Goal: Information Seeking & Learning: Learn about a topic

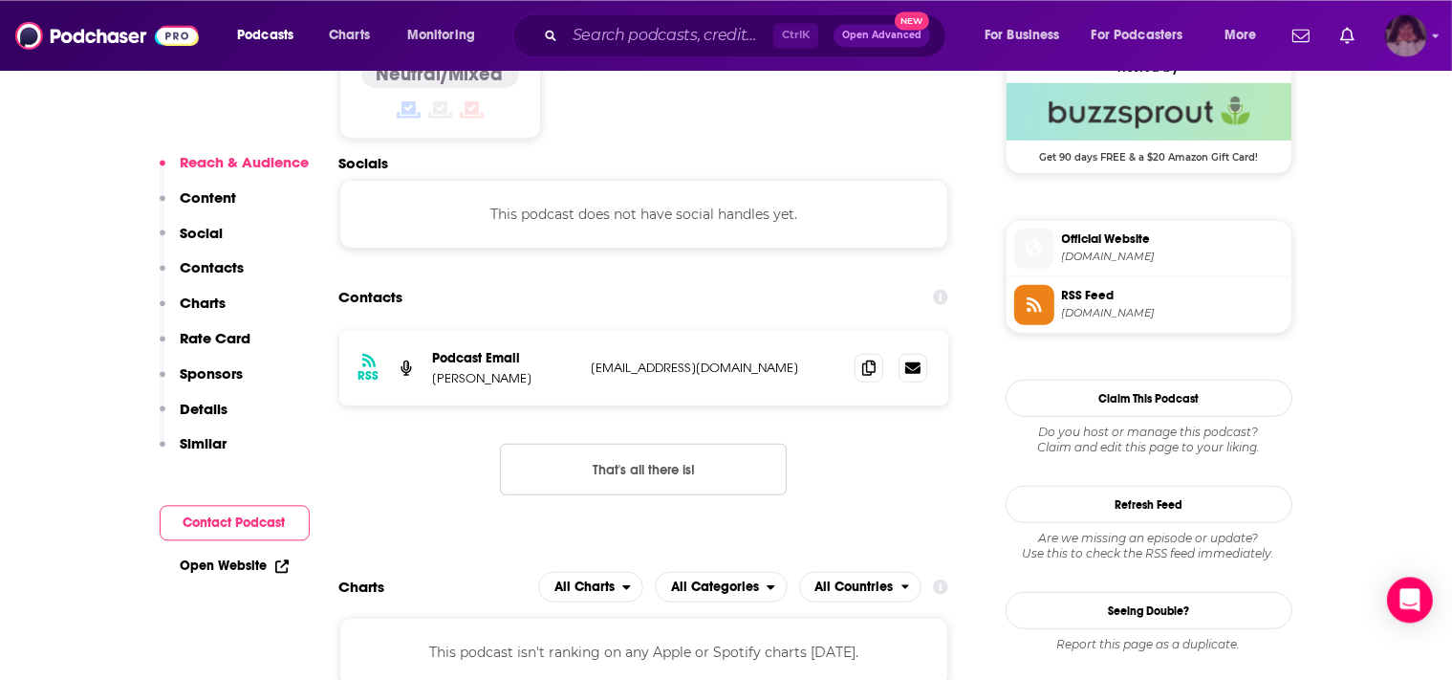
scroll to position [1579, 0]
click at [1427, 41] on img "Logged in as angelport" at bounding box center [1406, 35] width 42 height 42
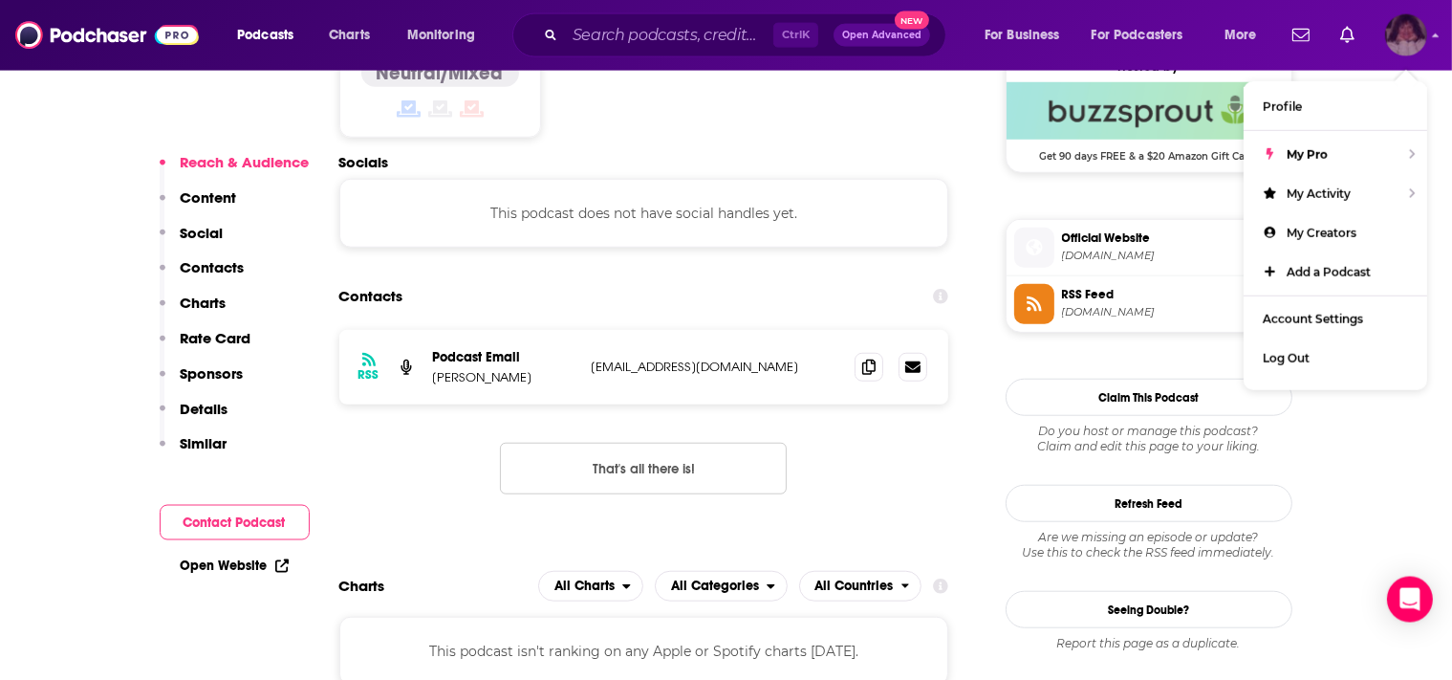
click at [1427, 41] on img "Logged in as angelport" at bounding box center [1406, 35] width 42 height 42
click at [1427, 35] on img "Logged in as angelport" at bounding box center [1406, 35] width 42 height 42
click at [579, 38] on input "Search podcasts, credits, & more..." at bounding box center [669, 35] width 208 height 31
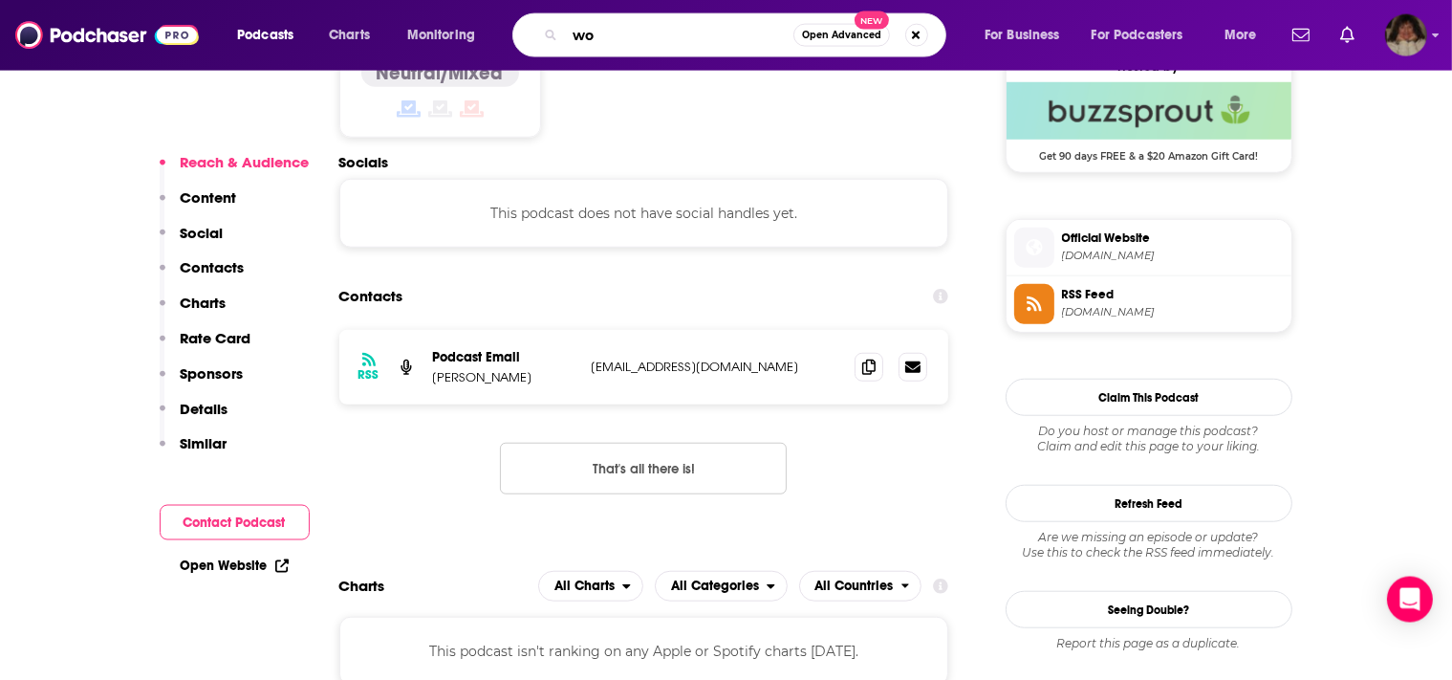
type input "w"
type input "World of Wealth"
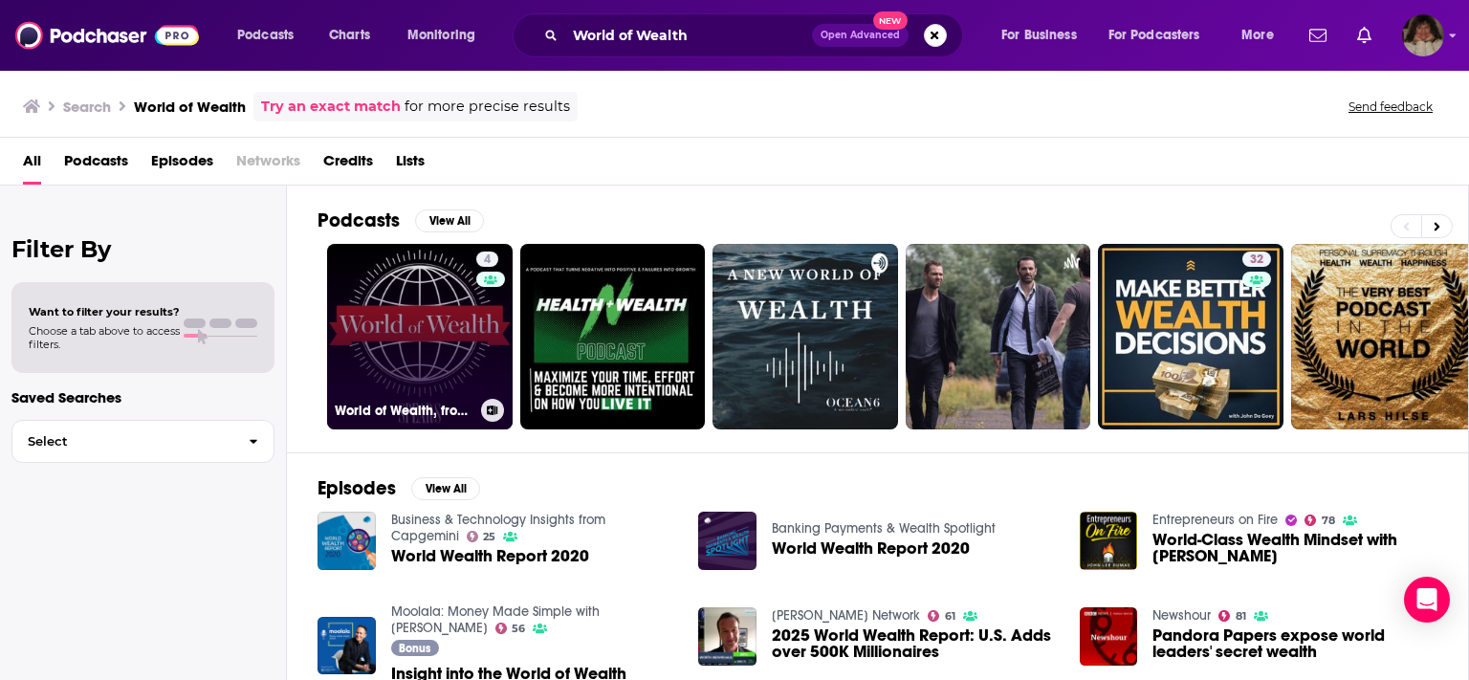
click at [442, 338] on link "4 World of Wealth, from [PERSON_NAME]: wealth management and luxury lifestyle" at bounding box center [419, 336] width 185 height 185
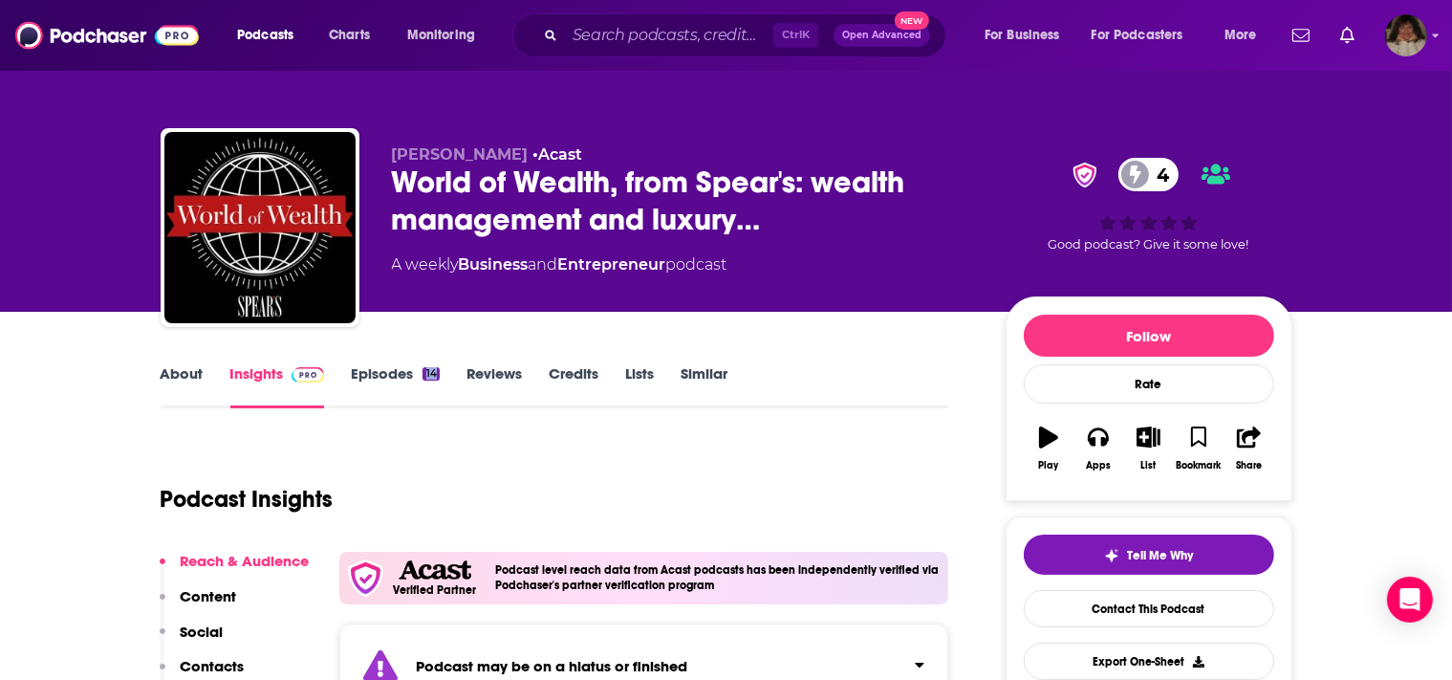
click at [178, 373] on link "About" at bounding box center [182, 386] width 43 height 44
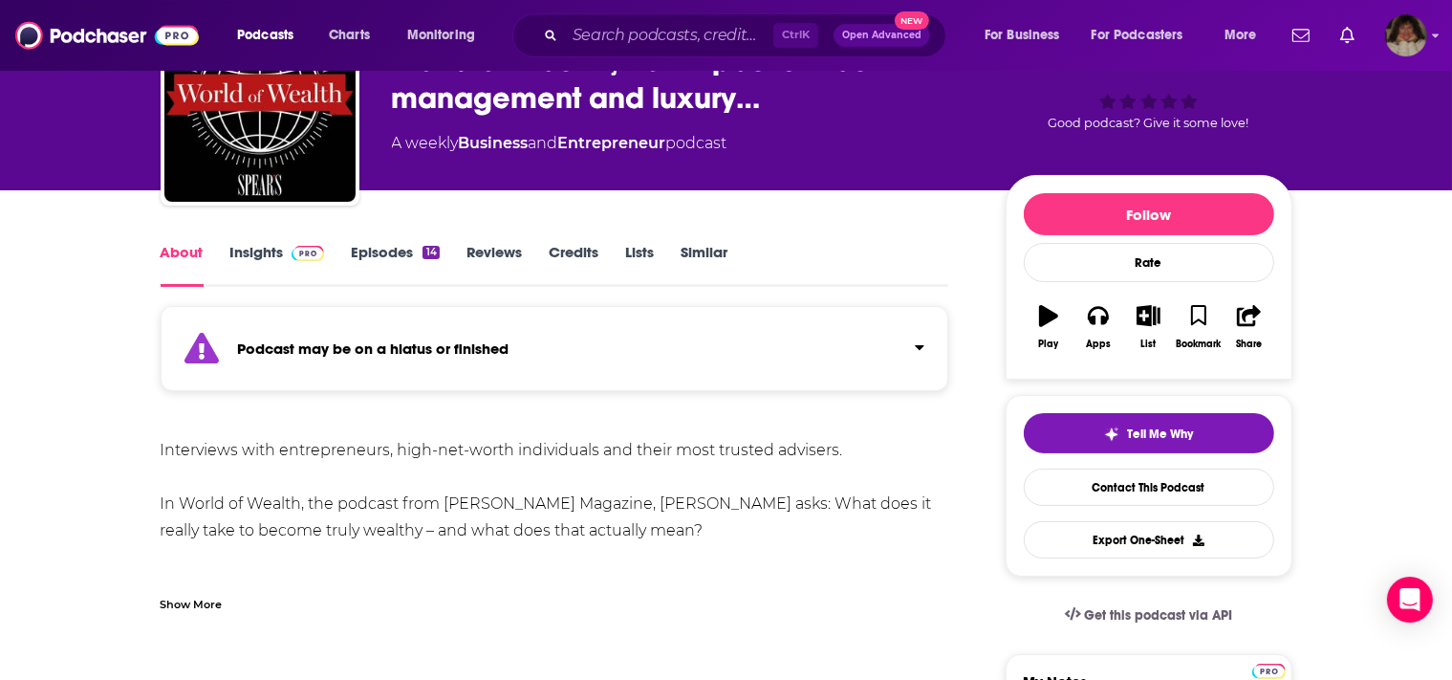
scroll to position [118, 0]
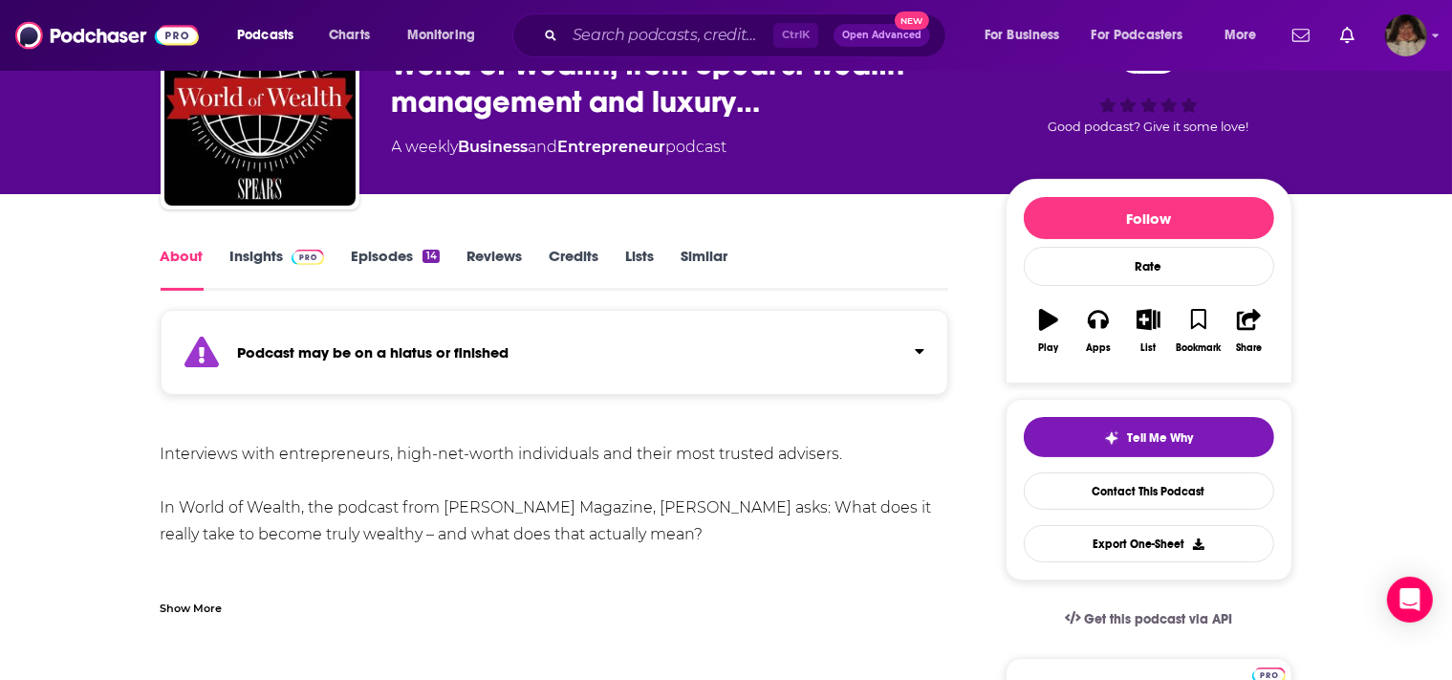
click at [247, 255] on link "Insights" at bounding box center [277, 269] width 95 height 44
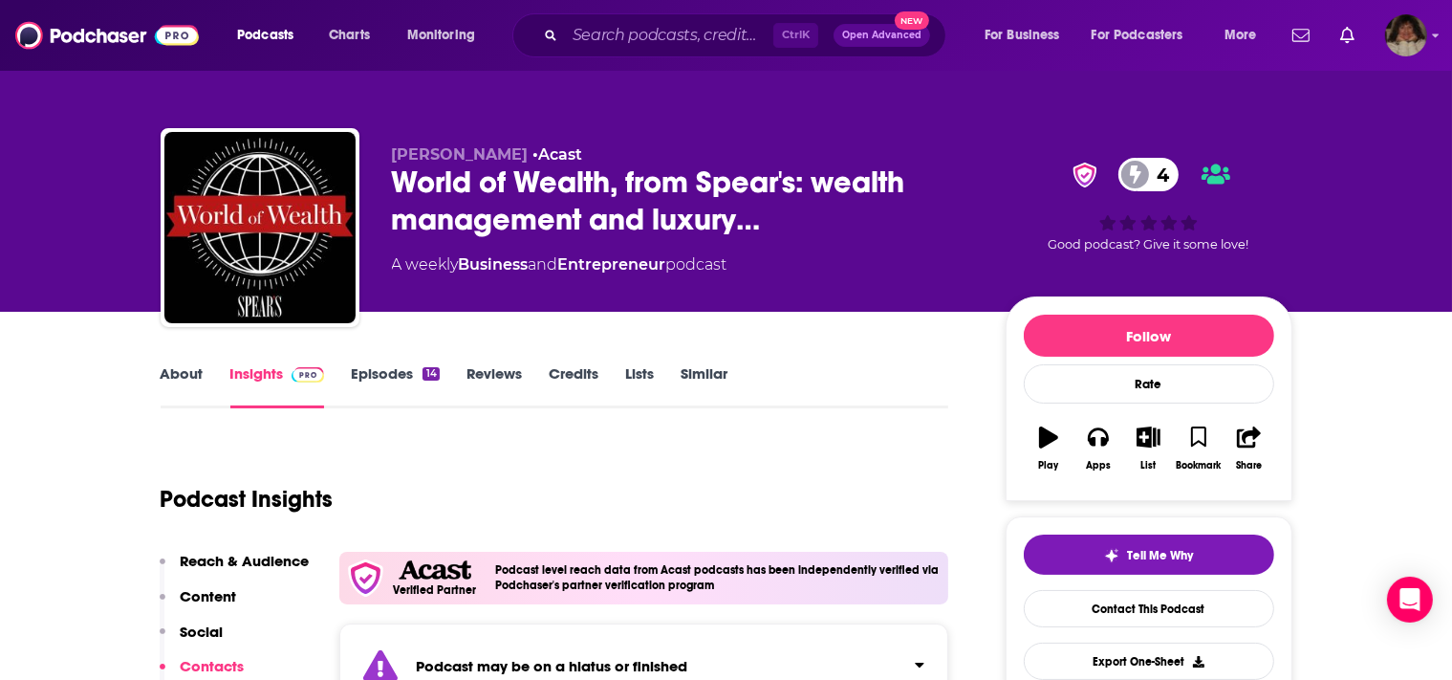
click at [377, 369] on link "Episodes 14" at bounding box center [395, 386] width 88 height 44
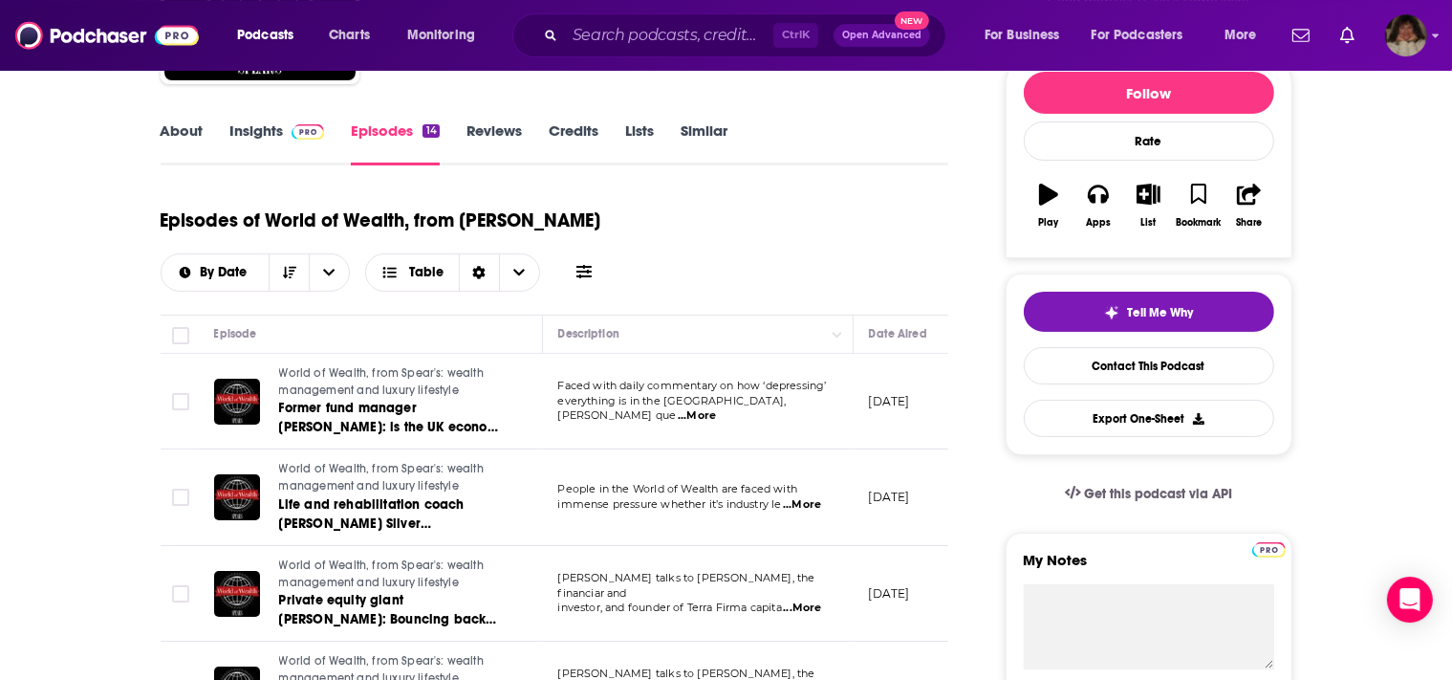
scroll to position [293, 0]
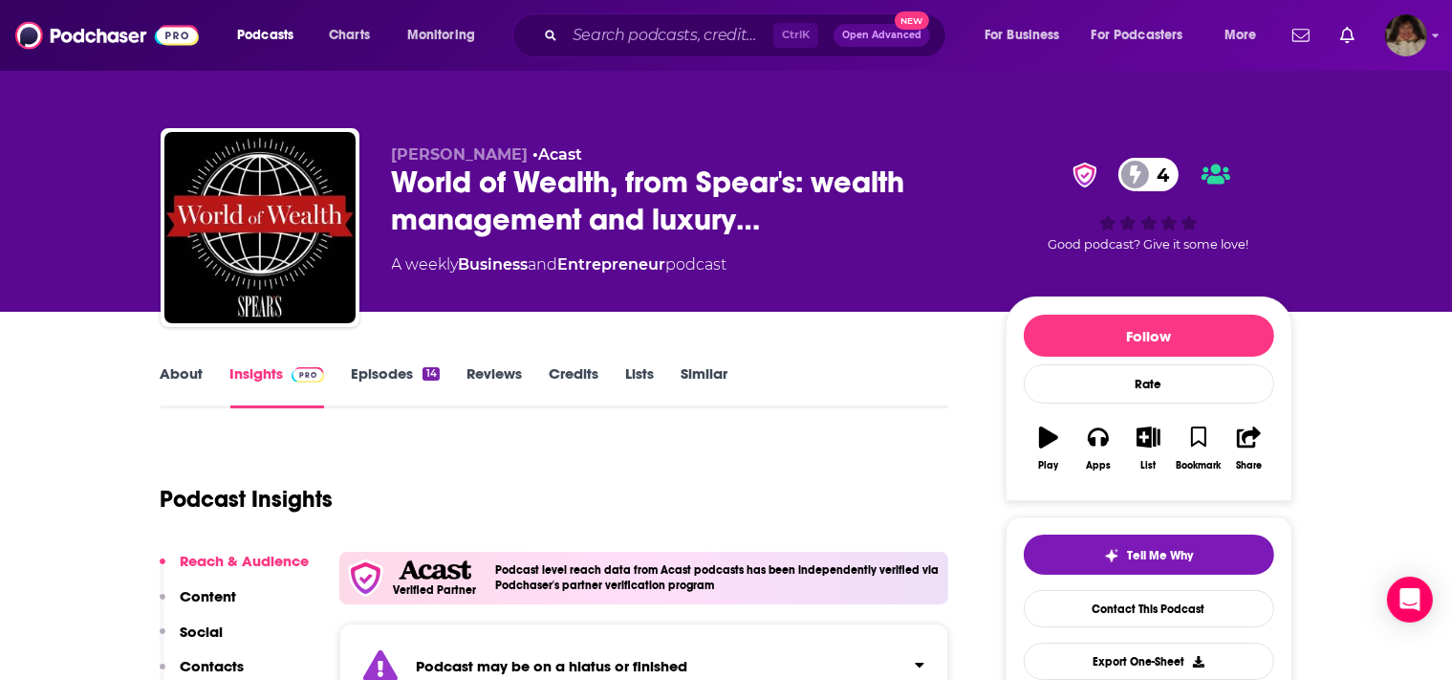
click at [572, 377] on link "Credits" at bounding box center [574, 386] width 50 height 44
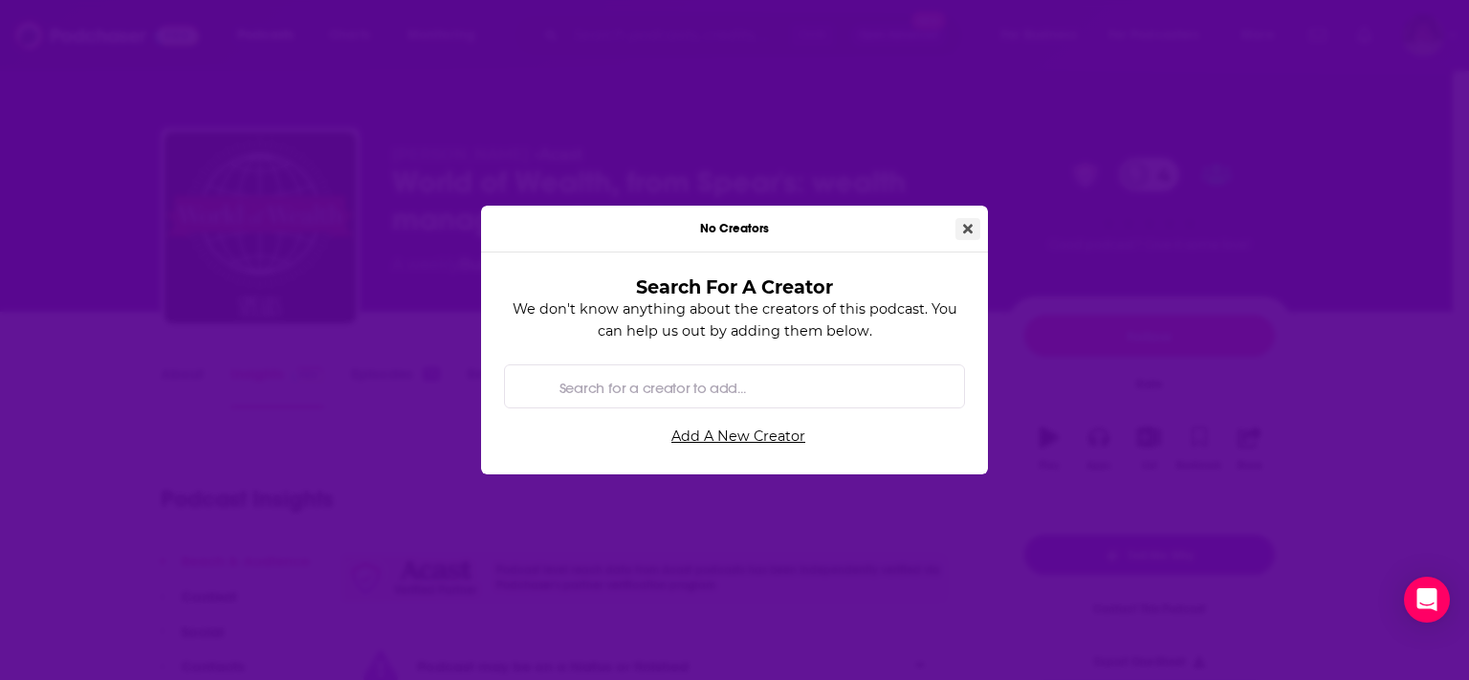
click at [963, 224] on icon "Close" at bounding box center [968, 228] width 10 height 13
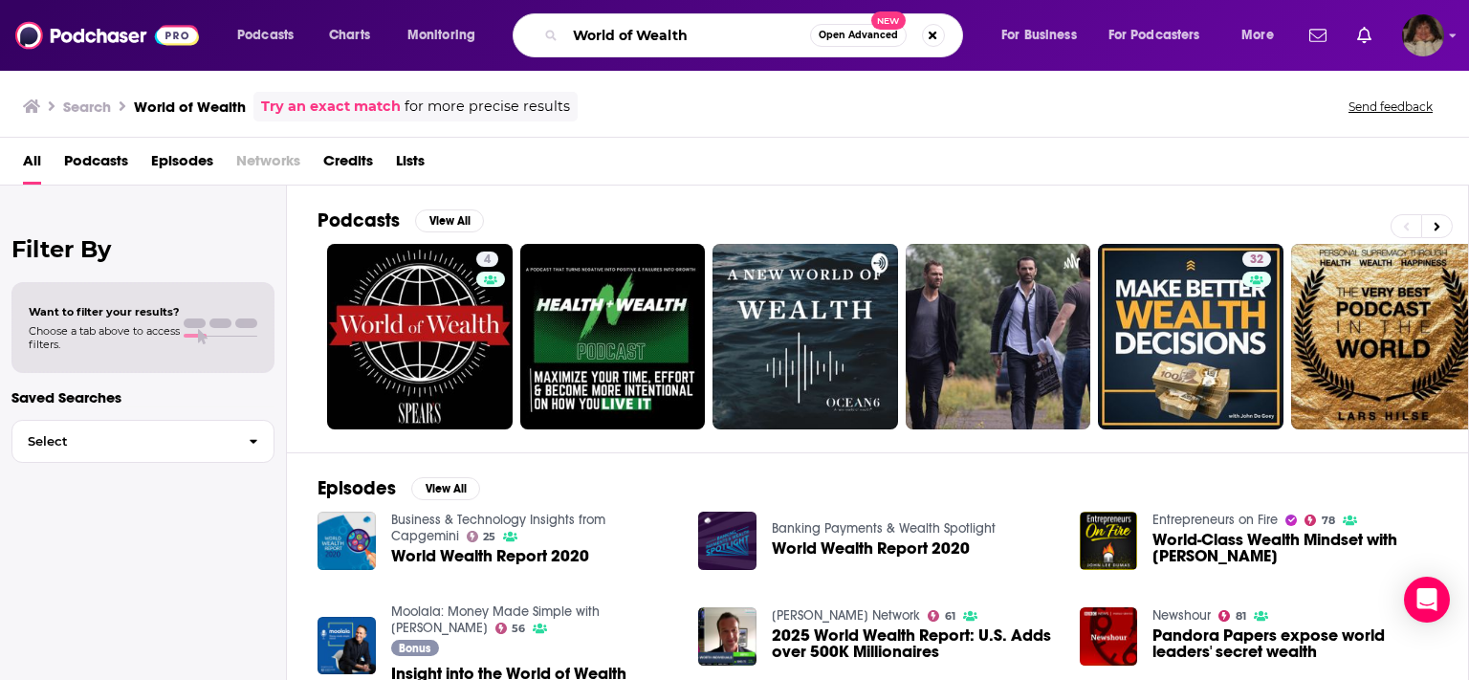
click at [694, 33] on input "World of Wealth" at bounding box center [687, 35] width 245 height 31
type input "W"
type input "Worth the Wealth"
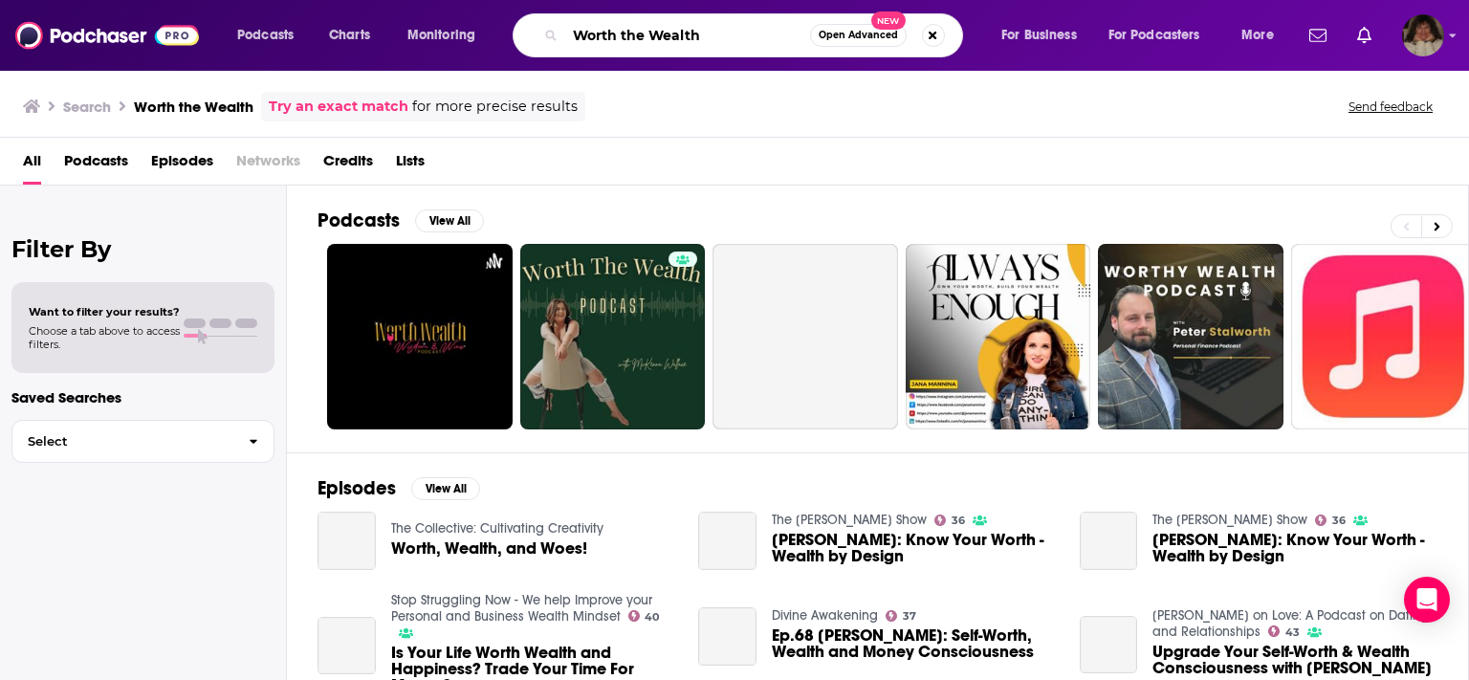
click at [694, 33] on input "Worth the Wealth" at bounding box center [687, 35] width 245 height 31
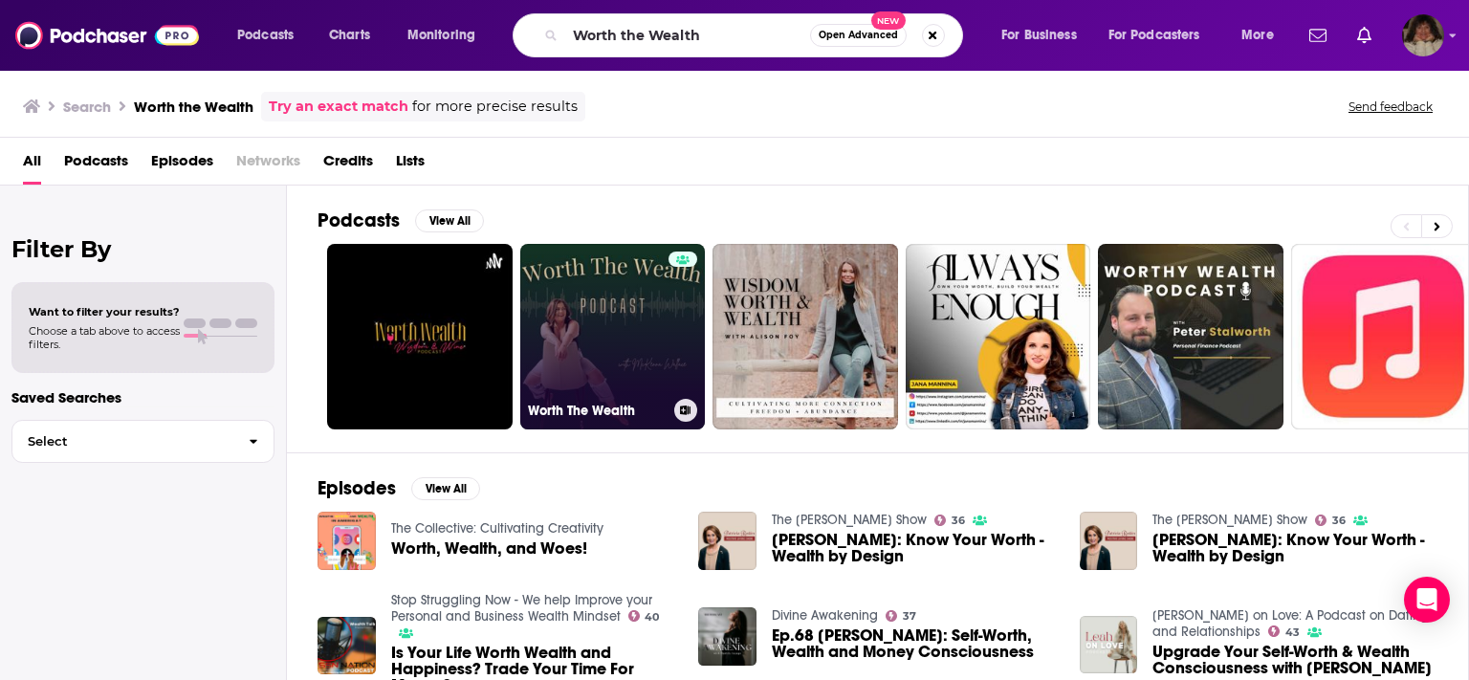
click at [610, 316] on link "Worth The Wealth" at bounding box center [612, 336] width 185 height 185
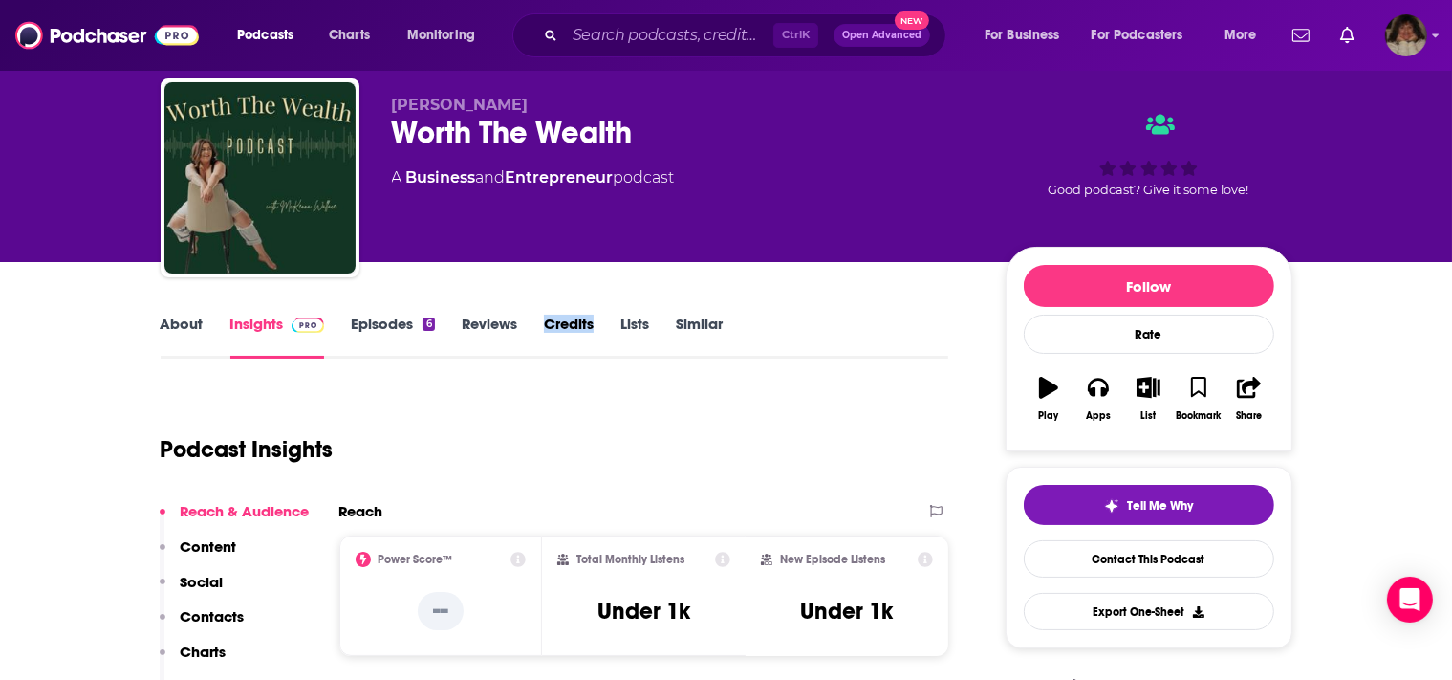
scroll to position [100, 0]
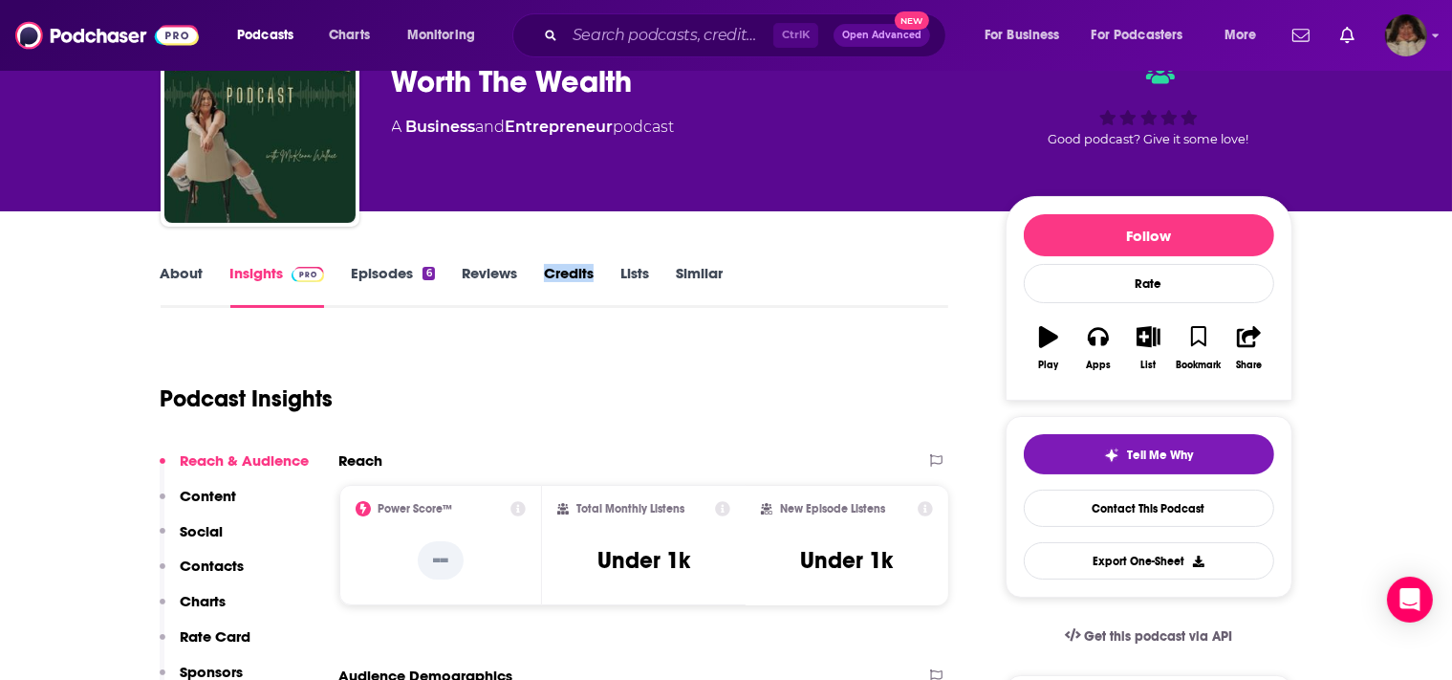
click at [381, 271] on link "Episodes 6" at bounding box center [392, 286] width 83 height 44
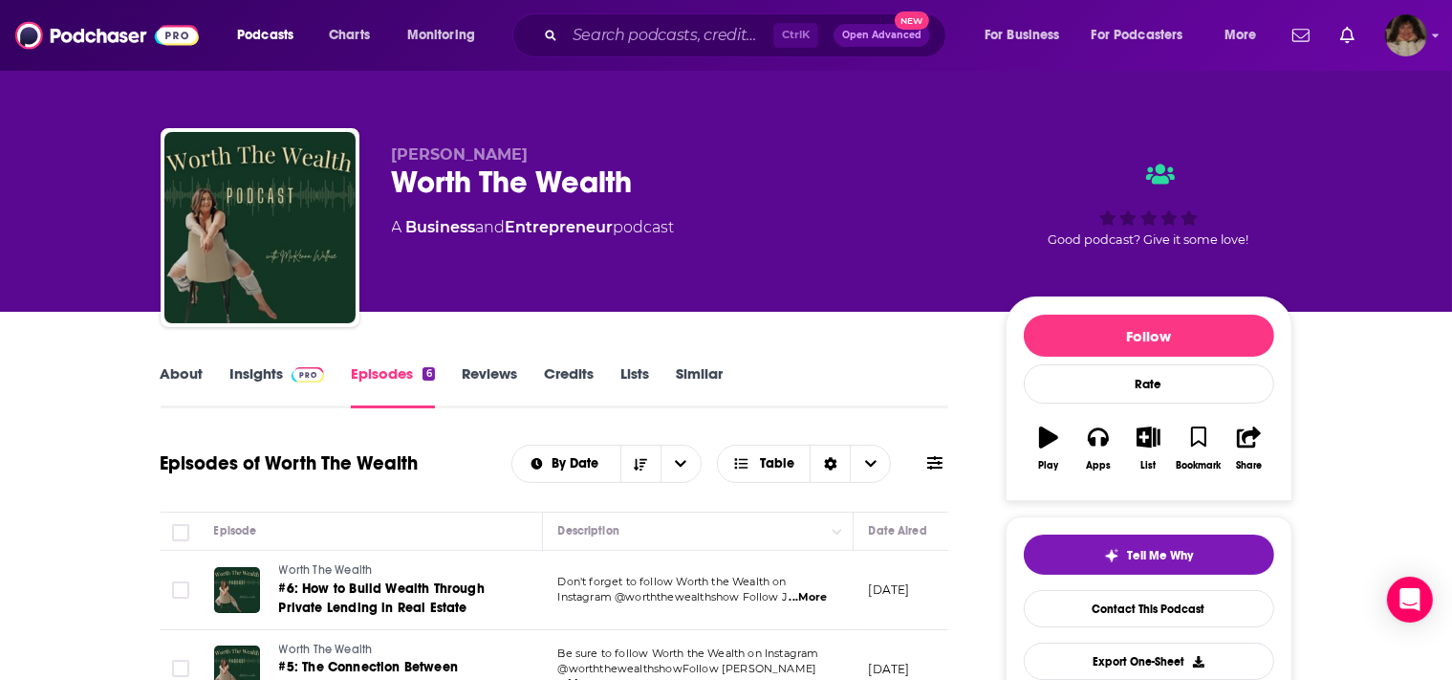
click at [180, 370] on link "About" at bounding box center [182, 386] width 43 height 44
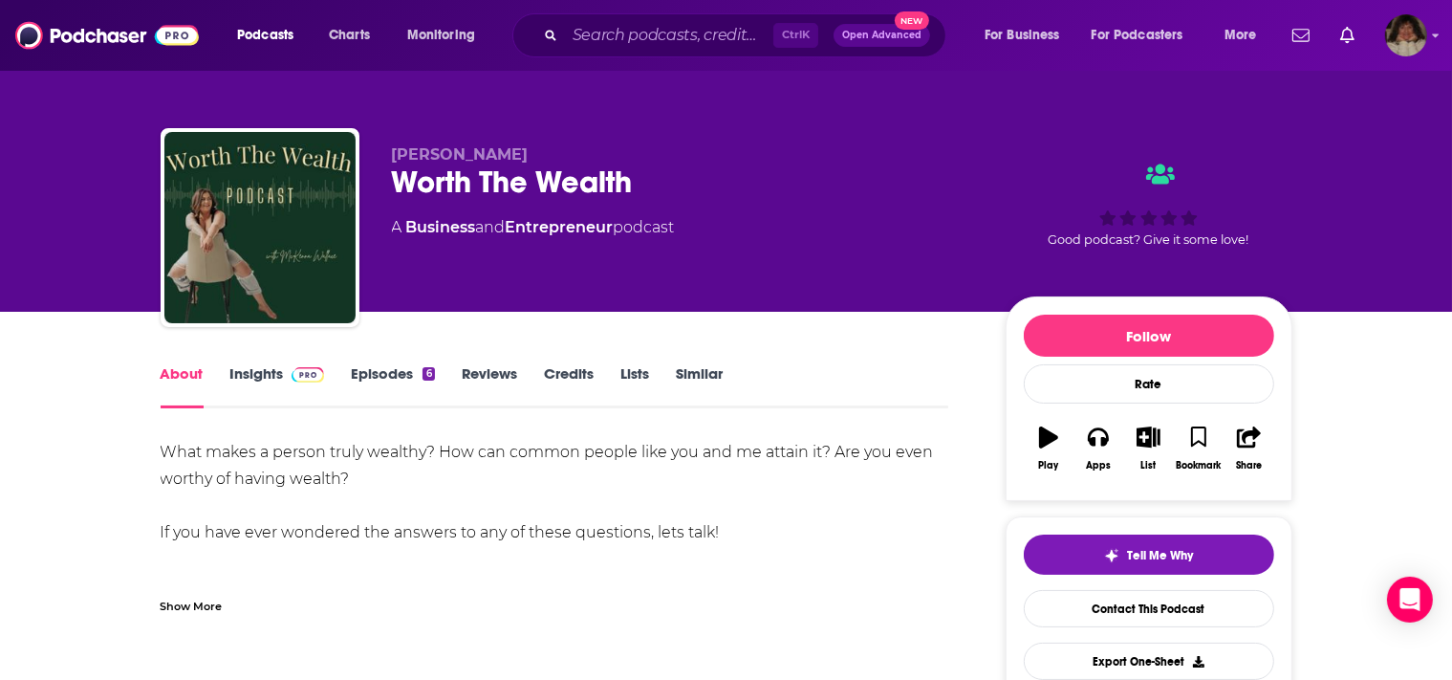
click at [197, 598] on div "Show More" at bounding box center [192, 605] width 62 height 18
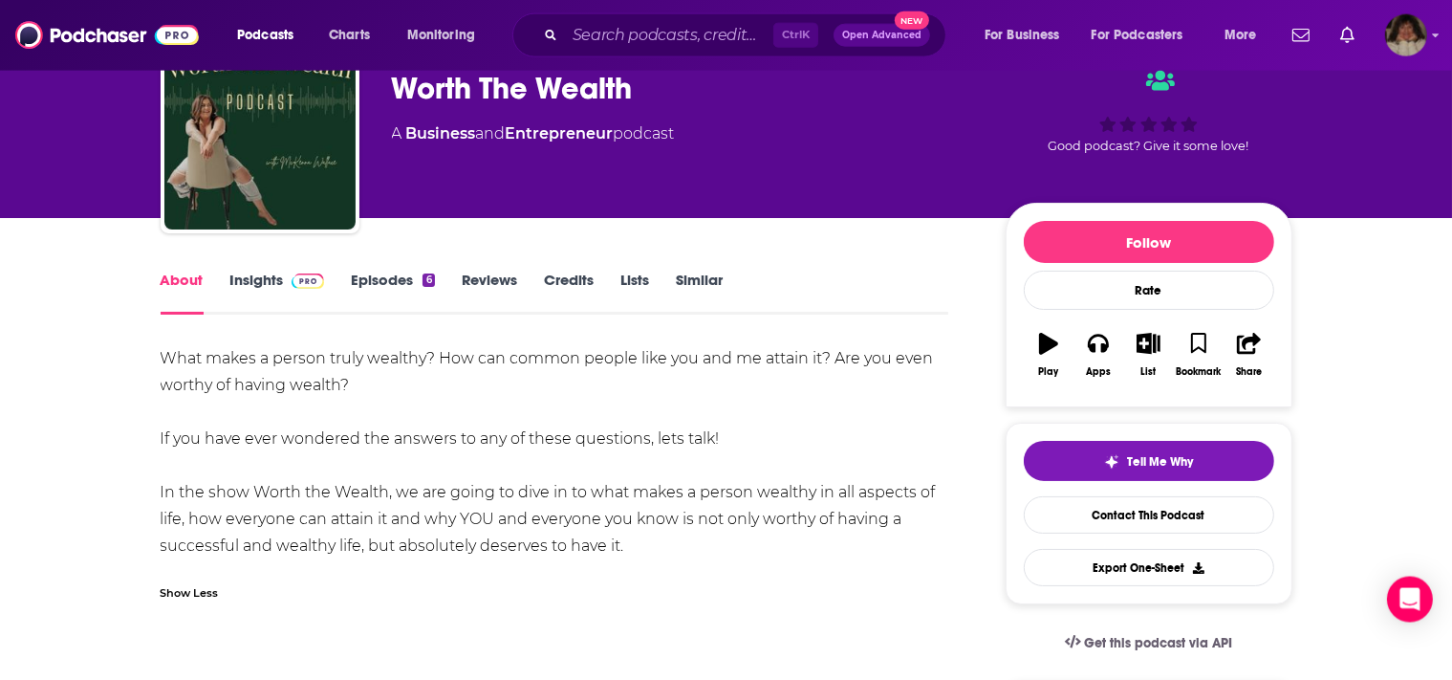
scroll to position [100, 0]
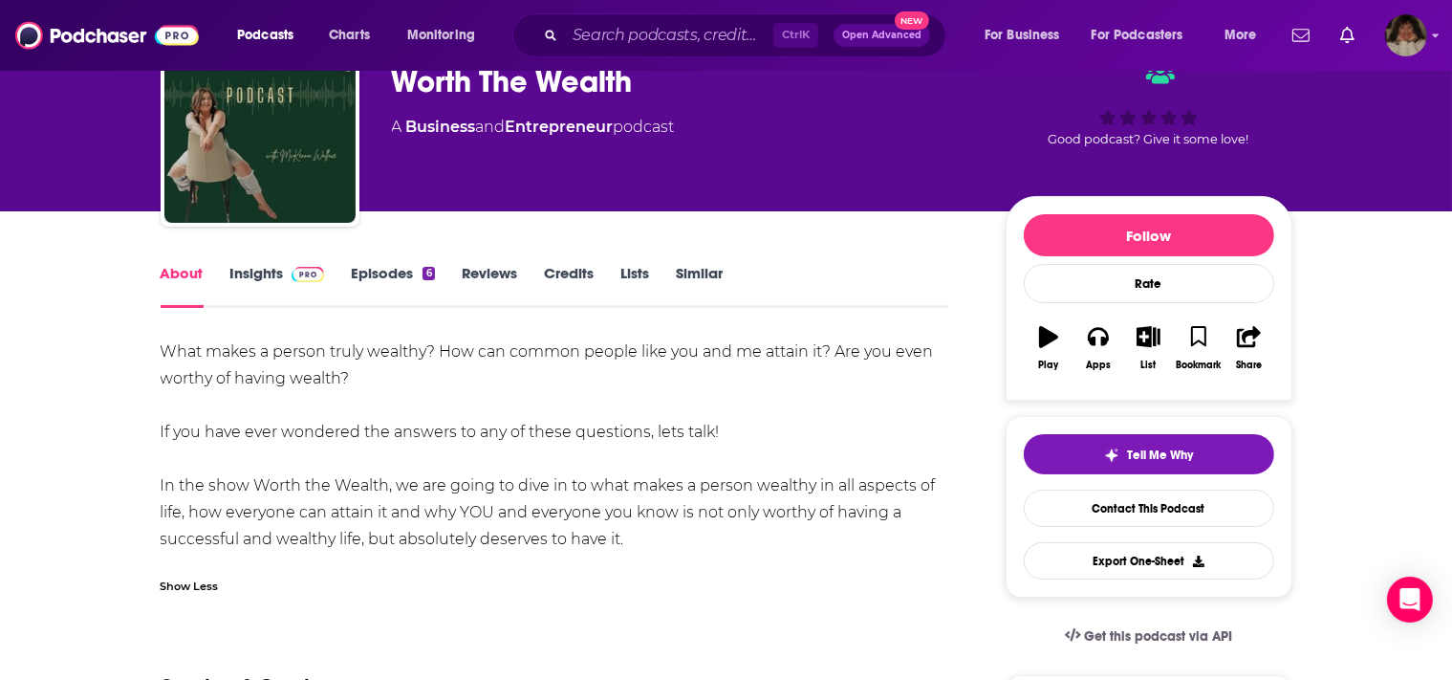
click at [246, 272] on link "Insights" at bounding box center [277, 286] width 95 height 44
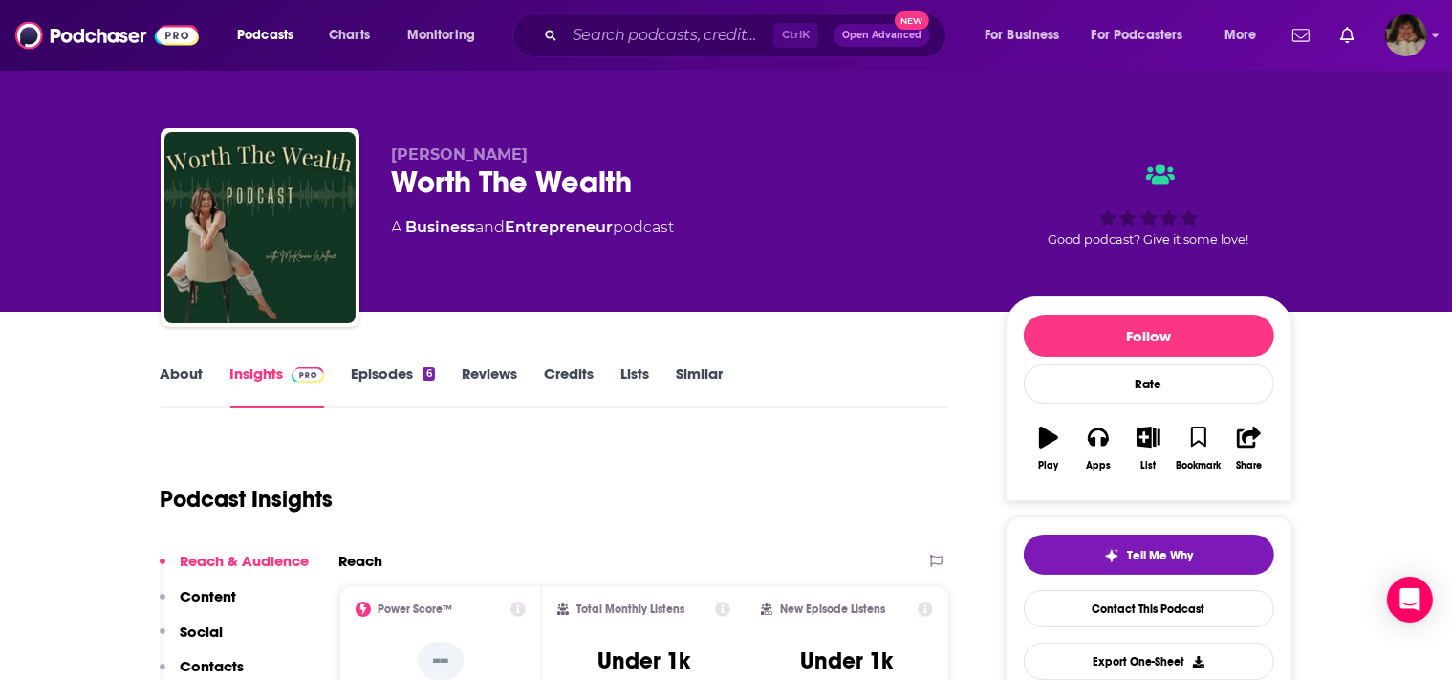
click at [557, 372] on link "Credits" at bounding box center [569, 386] width 50 height 44
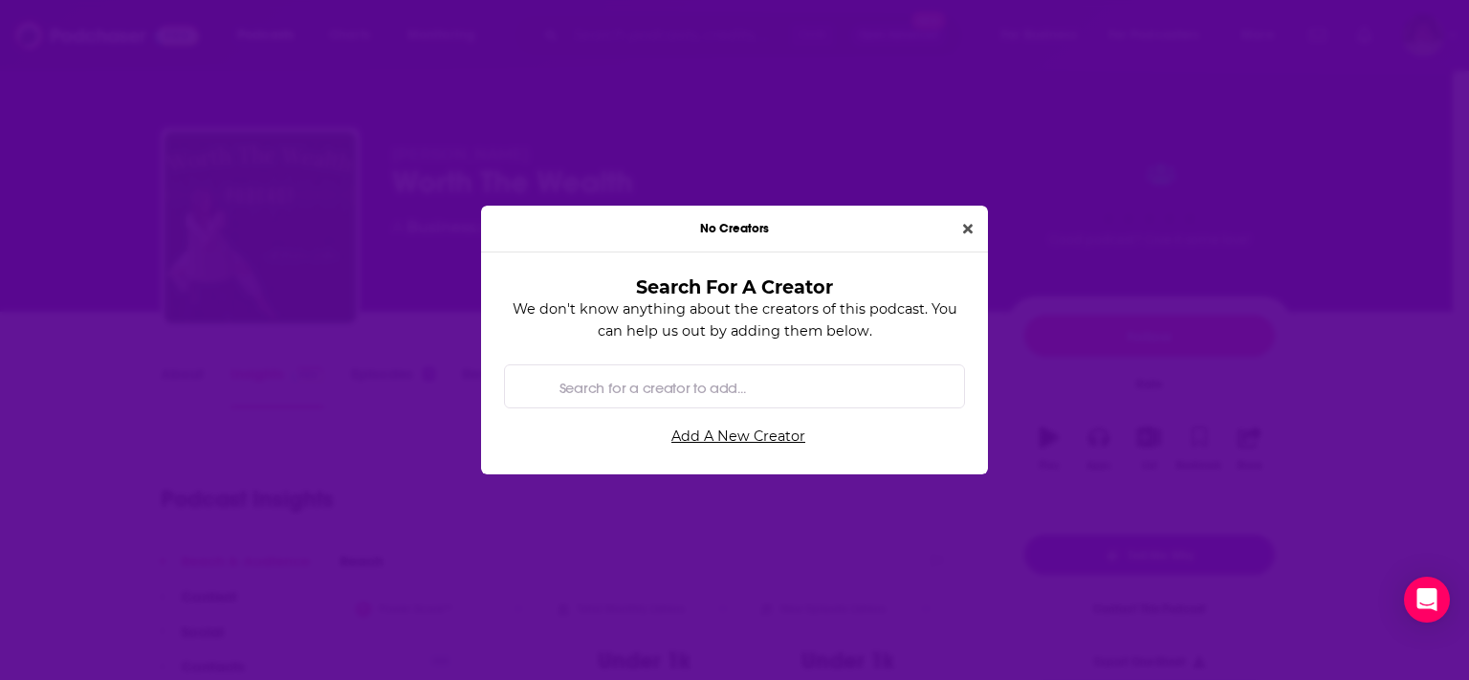
click at [557, 372] on input "Search for a creator to add..." at bounding box center [750, 386] width 397 height 43
click at [963, 225] on icon "Close" at bounding box center [968, 228] width 10 height 13
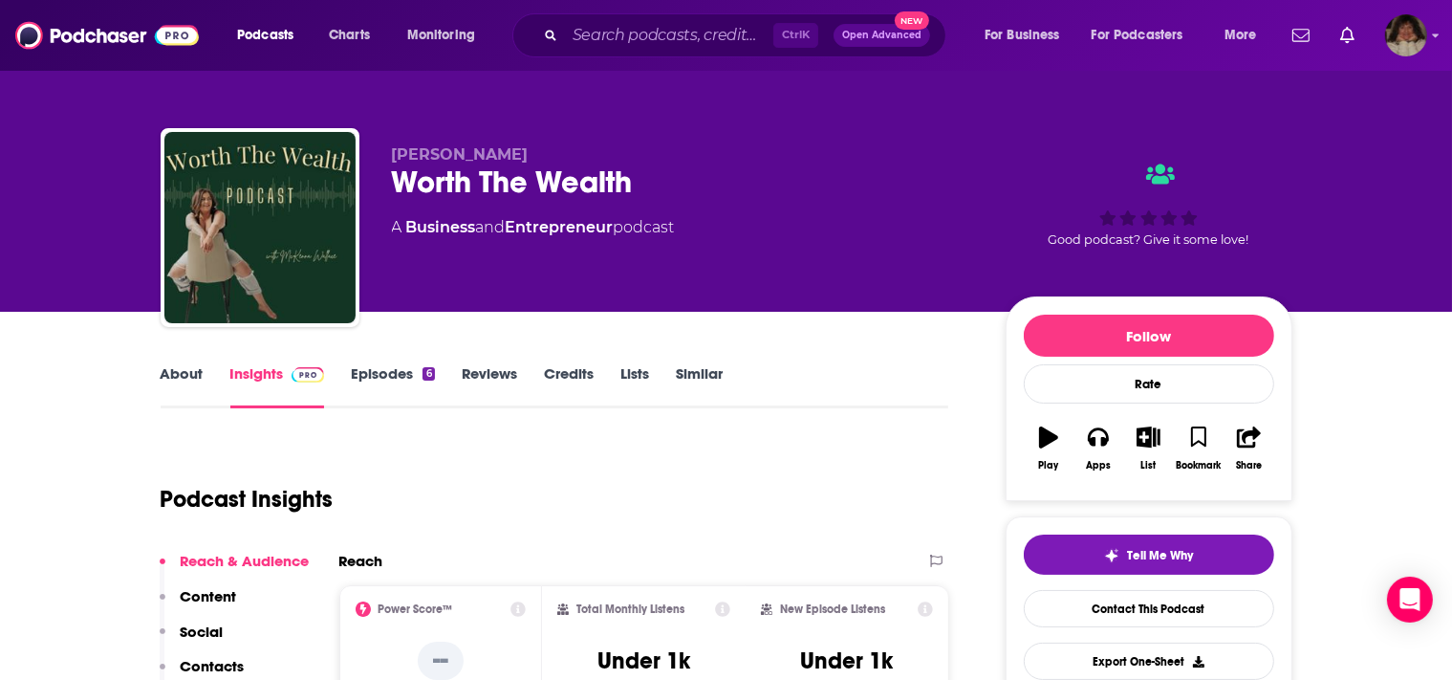
click at [485, 369] on link "Reviews" at bounding box center [489, 386] width 55 height 44
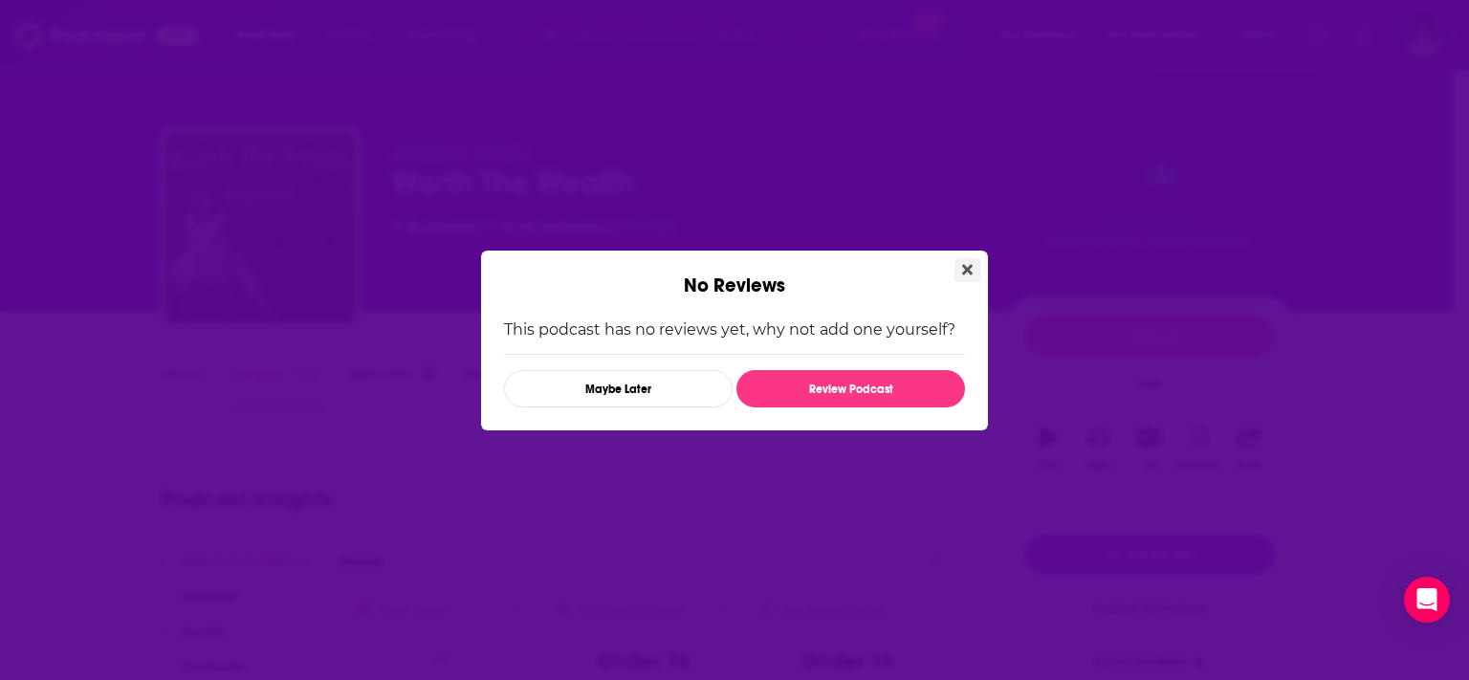
click at [962, 269] on icon "Close" at bounding box center [967, 269] width 11 height 15
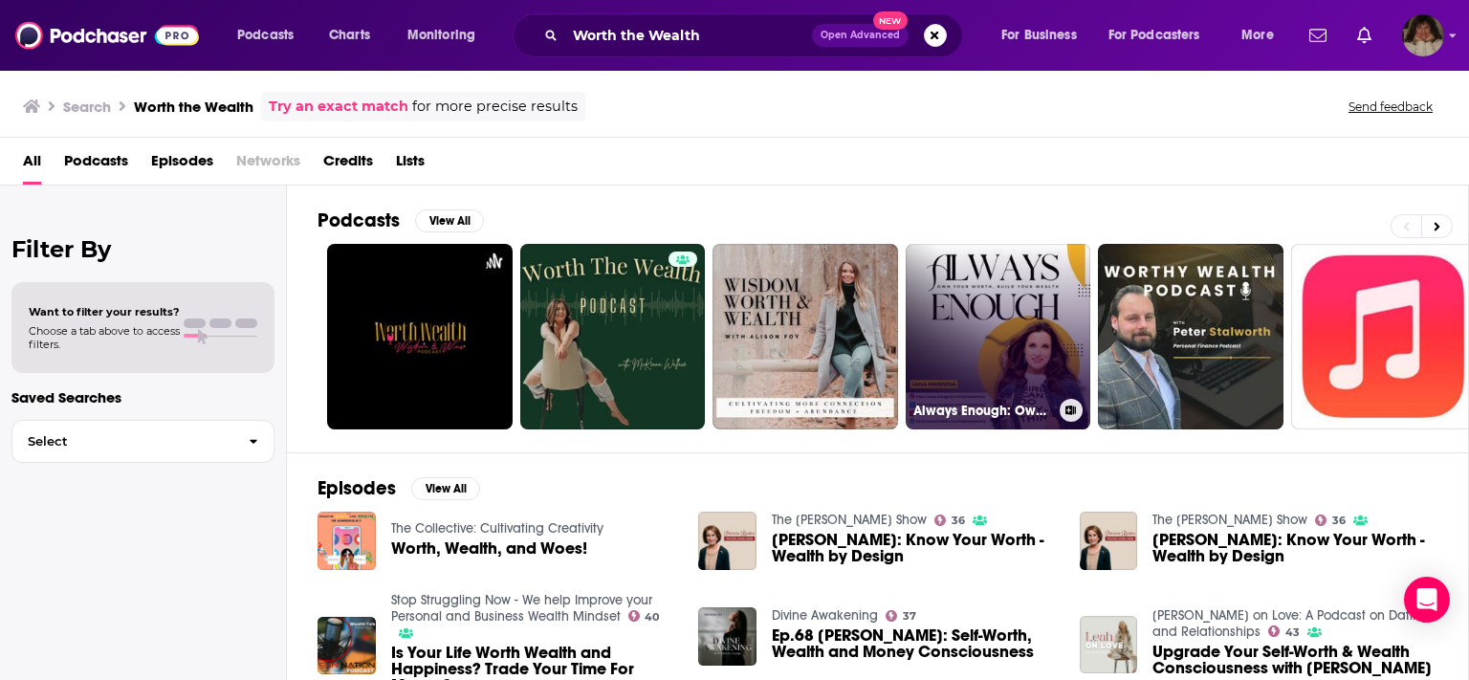
click at [974, 337] on link "Always Enough: Own Your Worth. Build Your Wealth" at bounding box center [997, 336] width 185 height 185
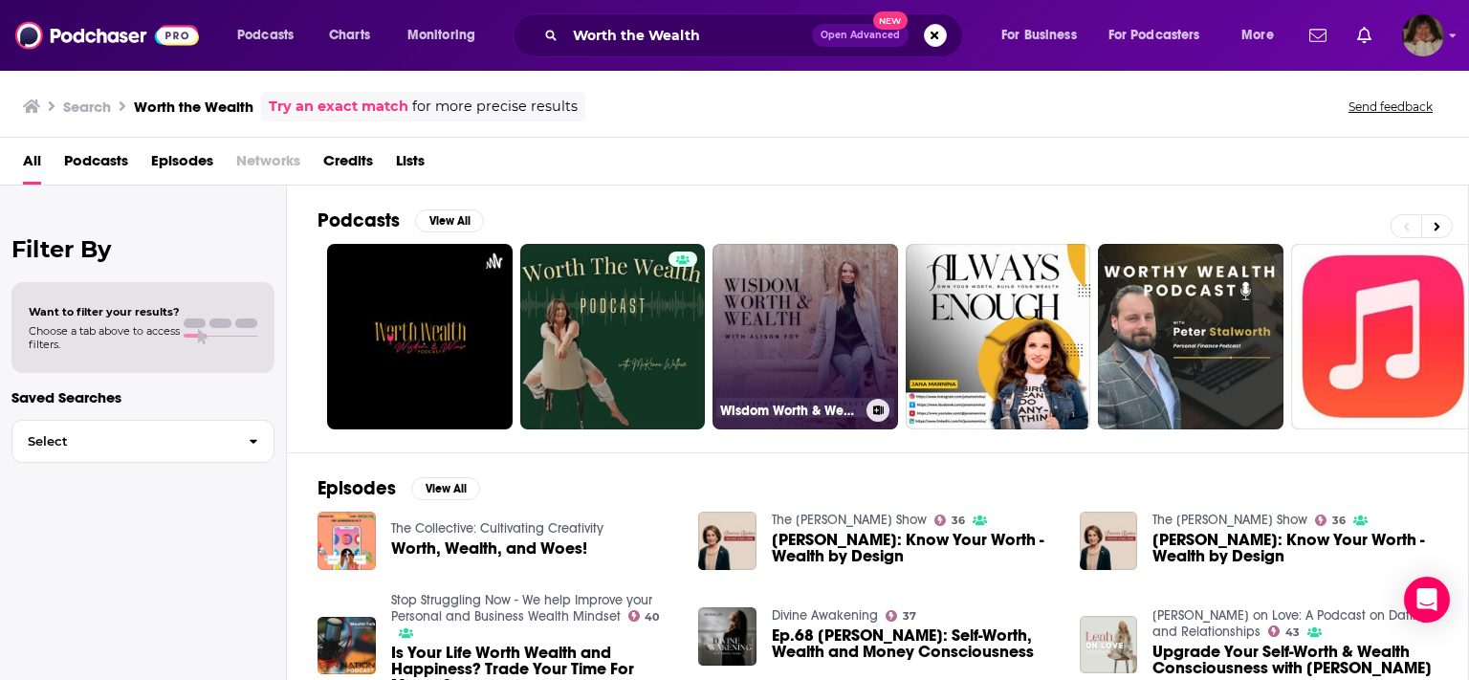
click at [794, 331] on link "Wisdom Worth & Wealth with [PERSON_NAME]" at bounding box center [804, 336] width 185 height 185
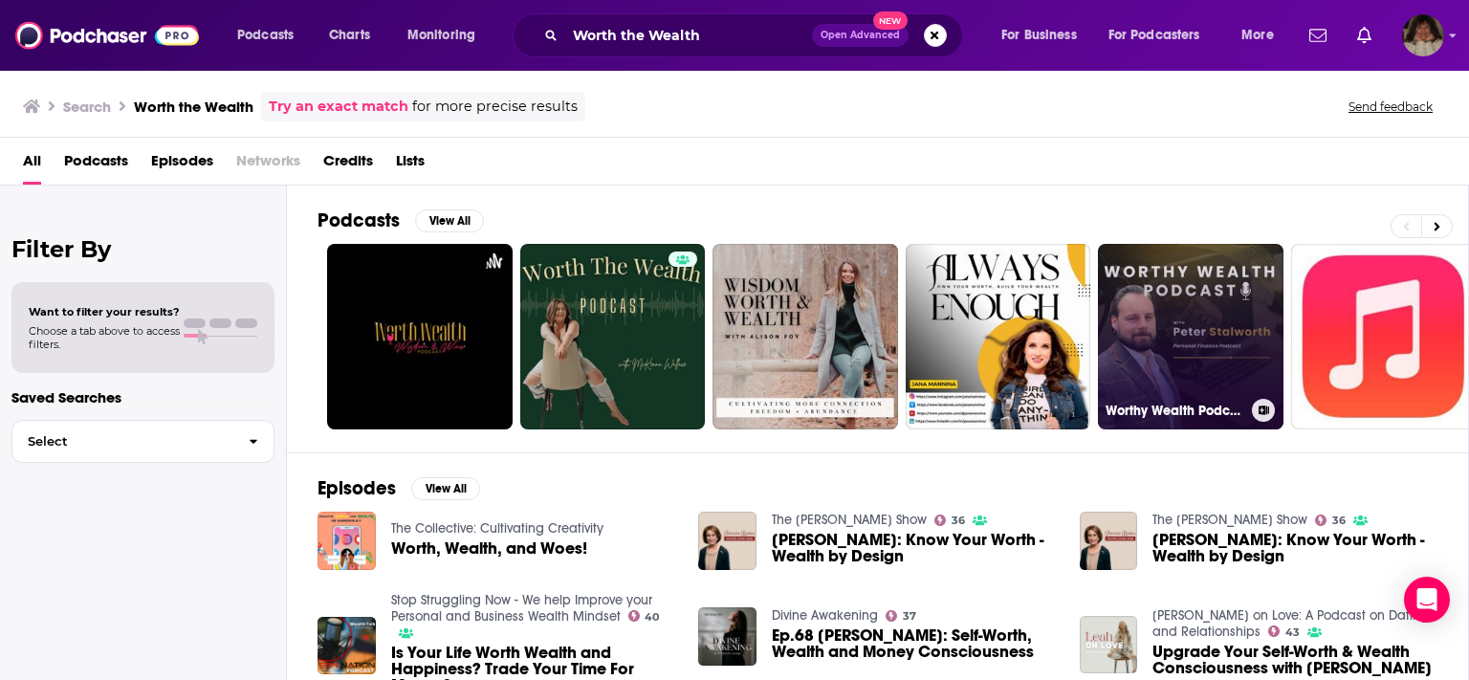
click at [1203, 363] on link "Worthy Wealth Podcast" at bounding box center [1190, 336] width 185 height 185
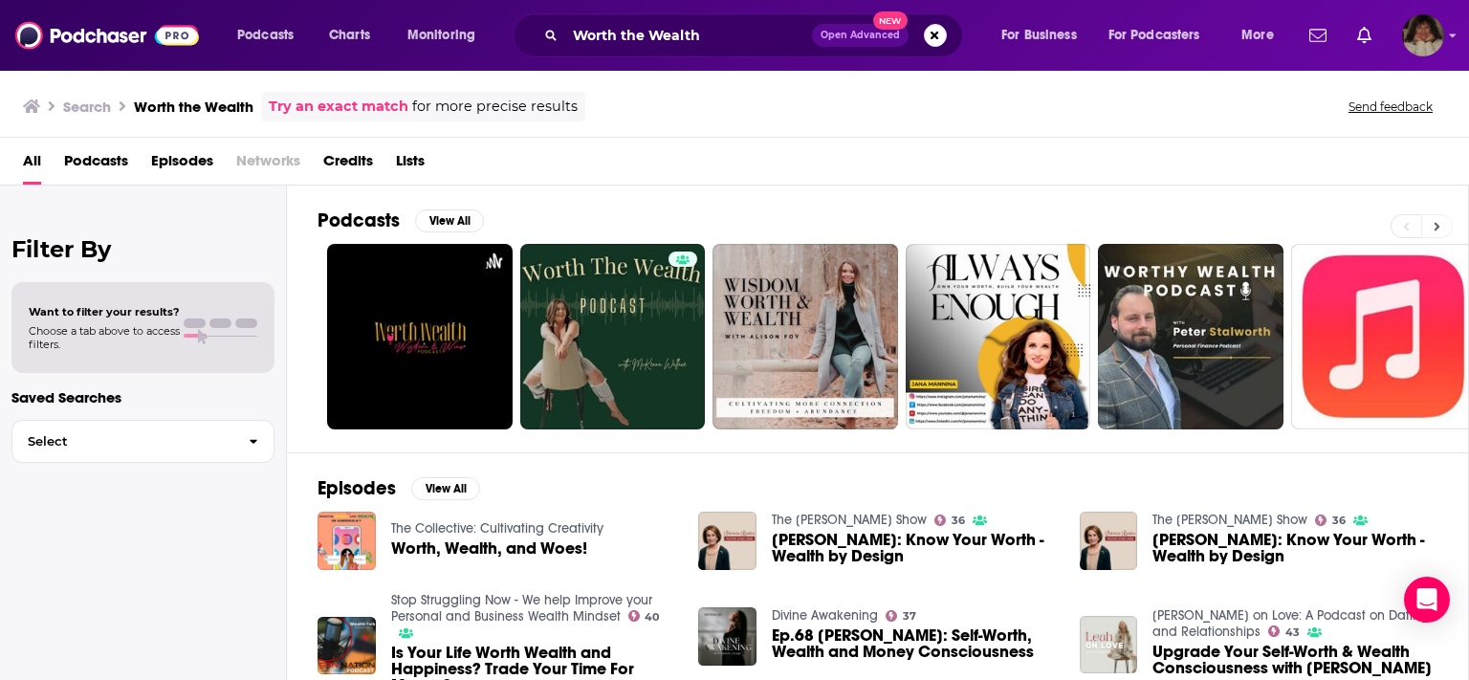
click at [1437, 224] on icon at bounding box center [1437, 226] width 6 height 9
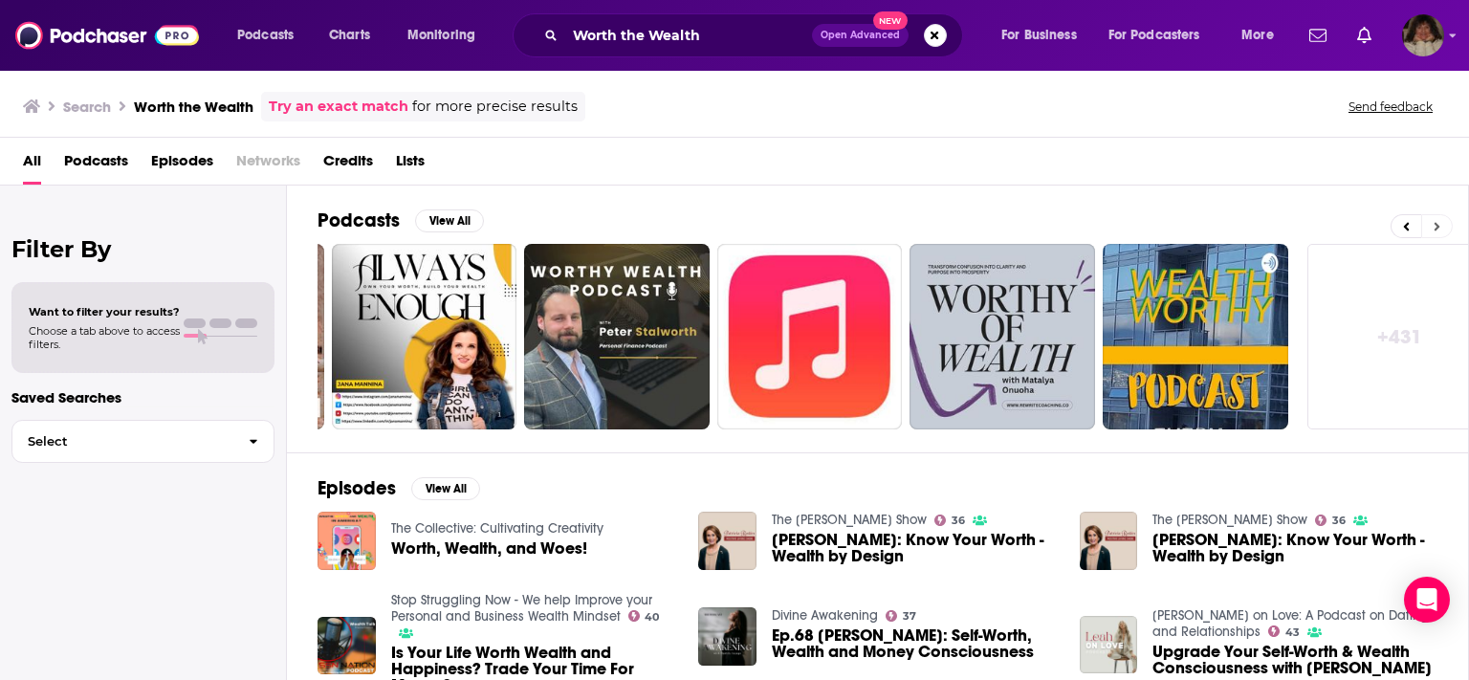
click at [1437, 224] on icon at bounding box center [1437, 226] width 6 height 9
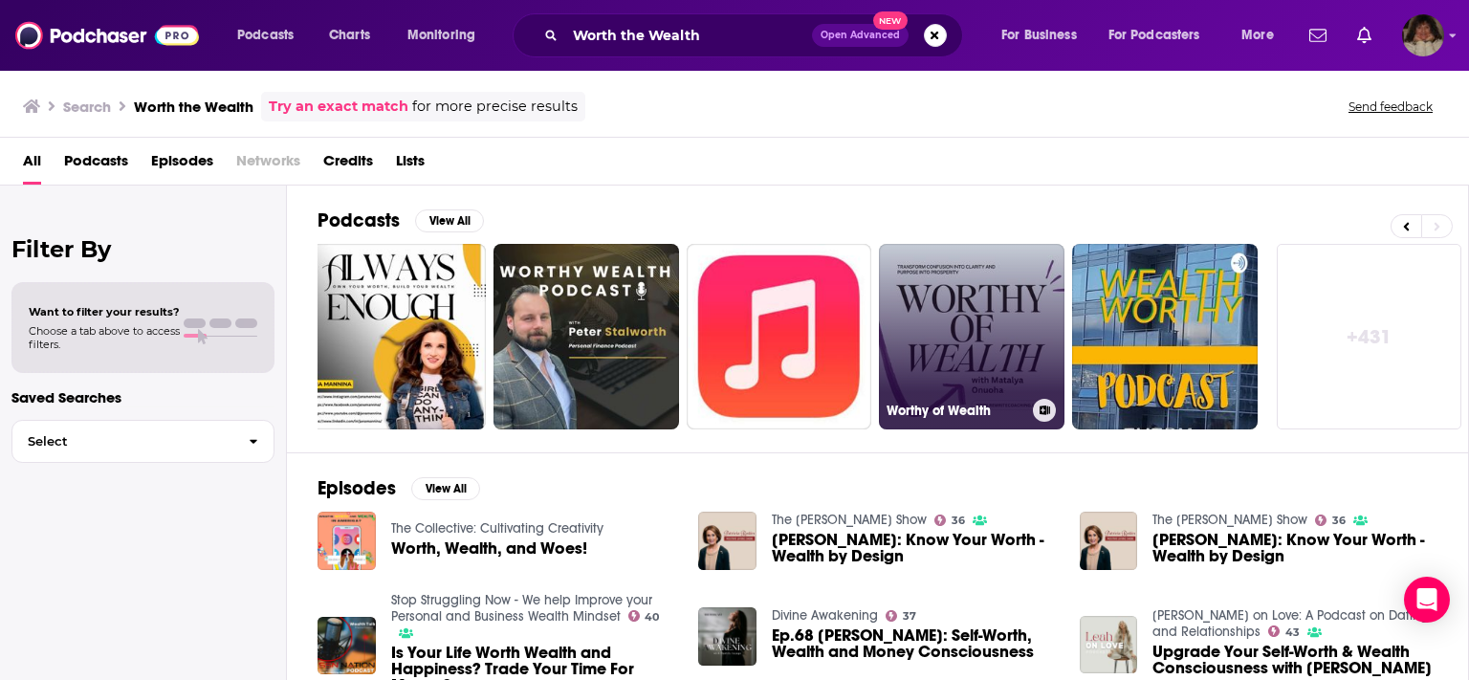
click at [996, 349] on link "Worthy of Wealth" at bounding box center [971, 336] width 185 height 185
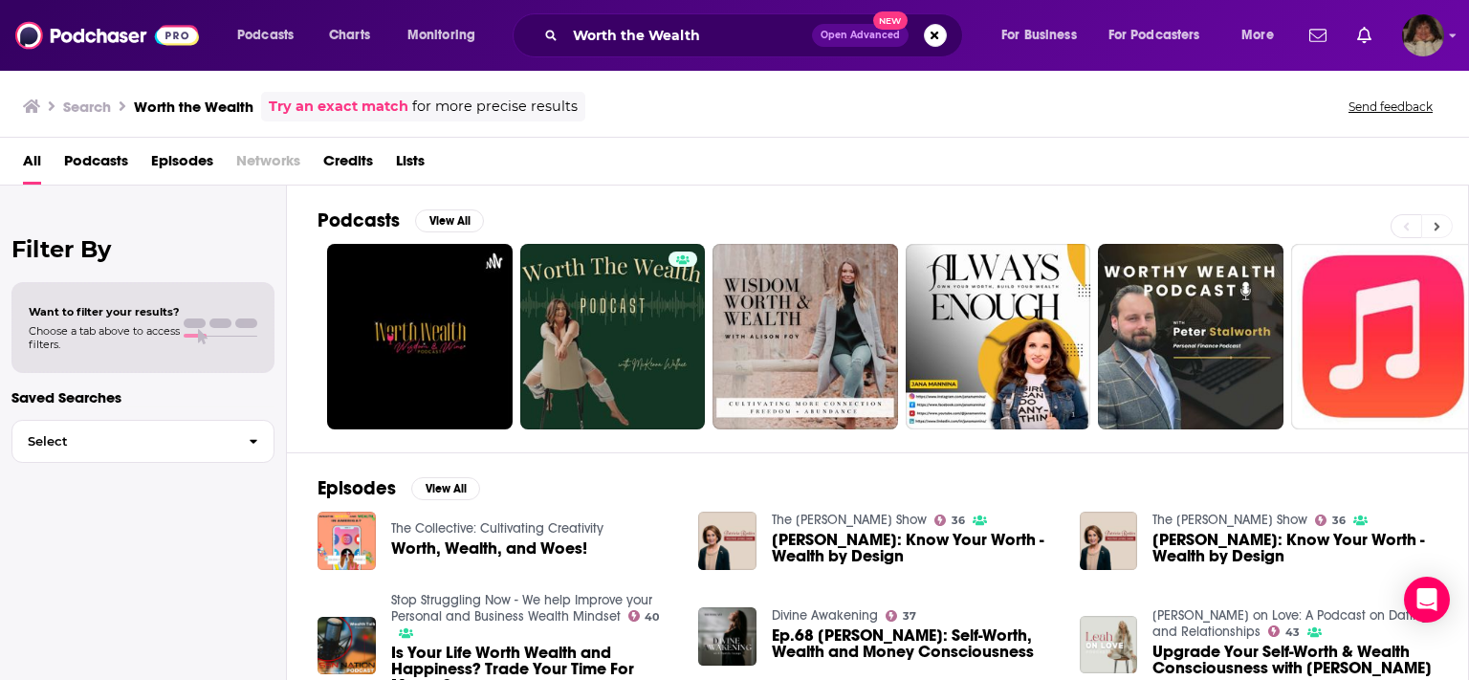
click at [1440, 218] on button at bounding box center [1437, 226] width 32 height 24
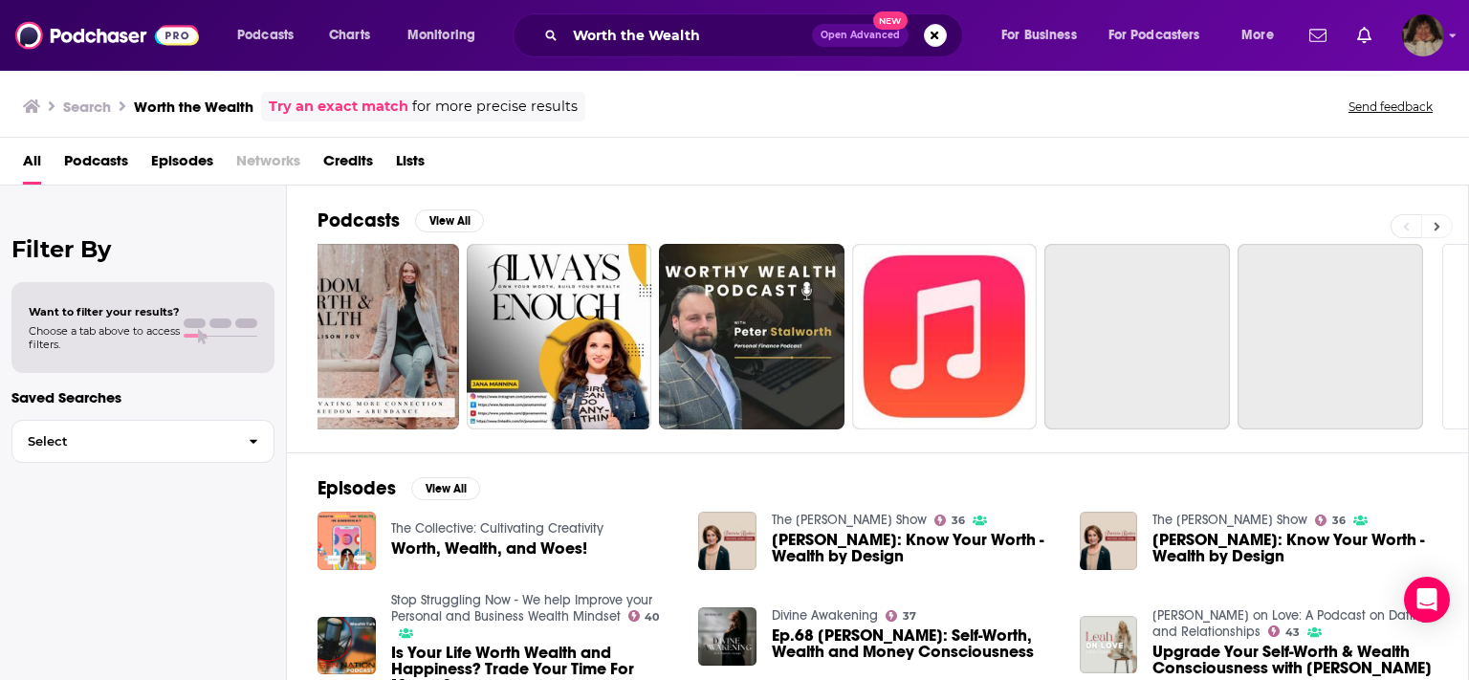
click at [1440, 218] on button at bounding box center [1437, 226] width 32 height 24
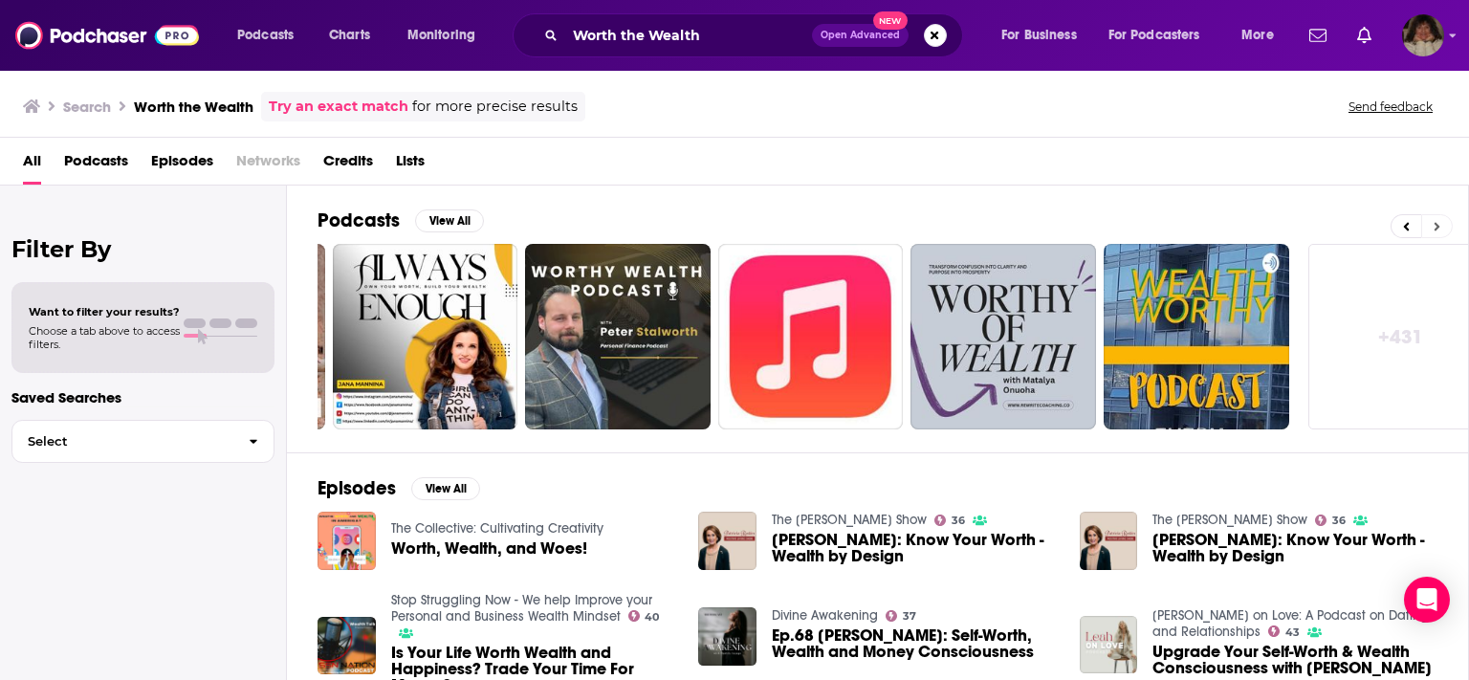
click at [1440, 218] on button at bounding box center [1437, 226] width 32 height 24
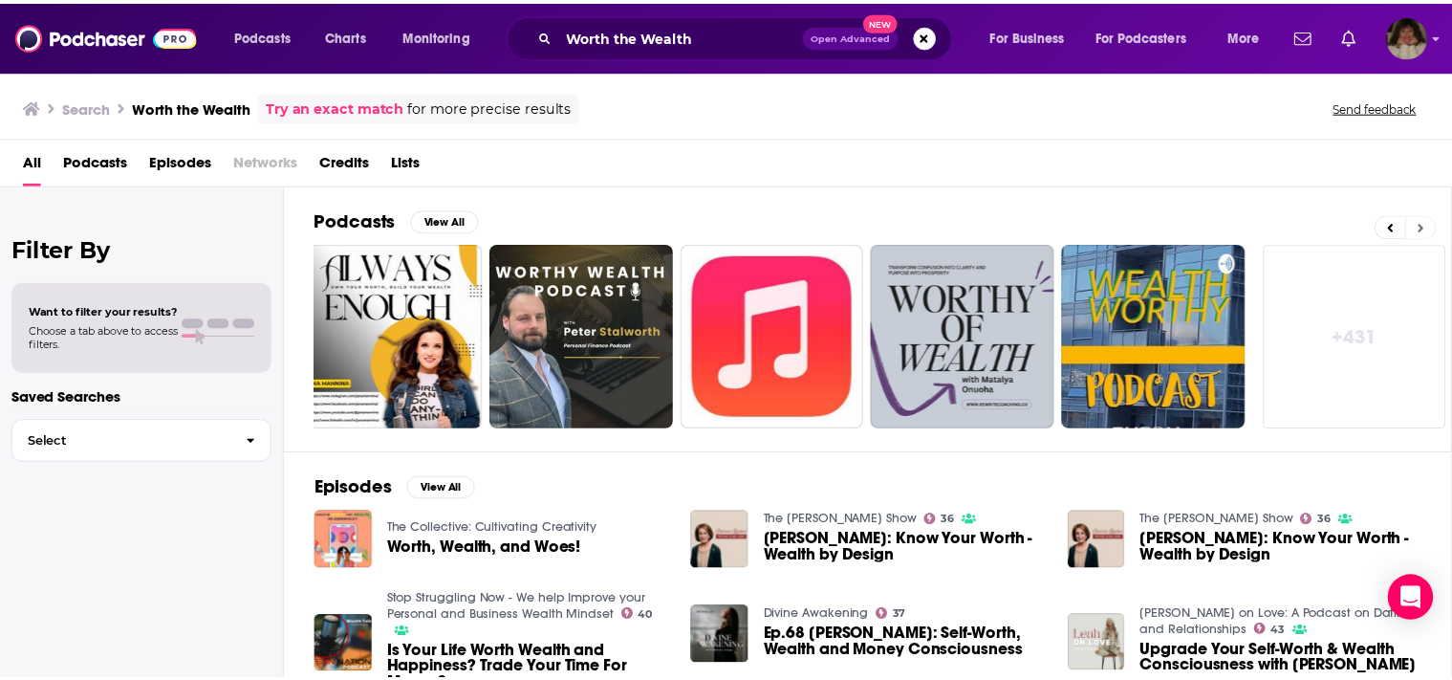
scroll to position [0, 604]
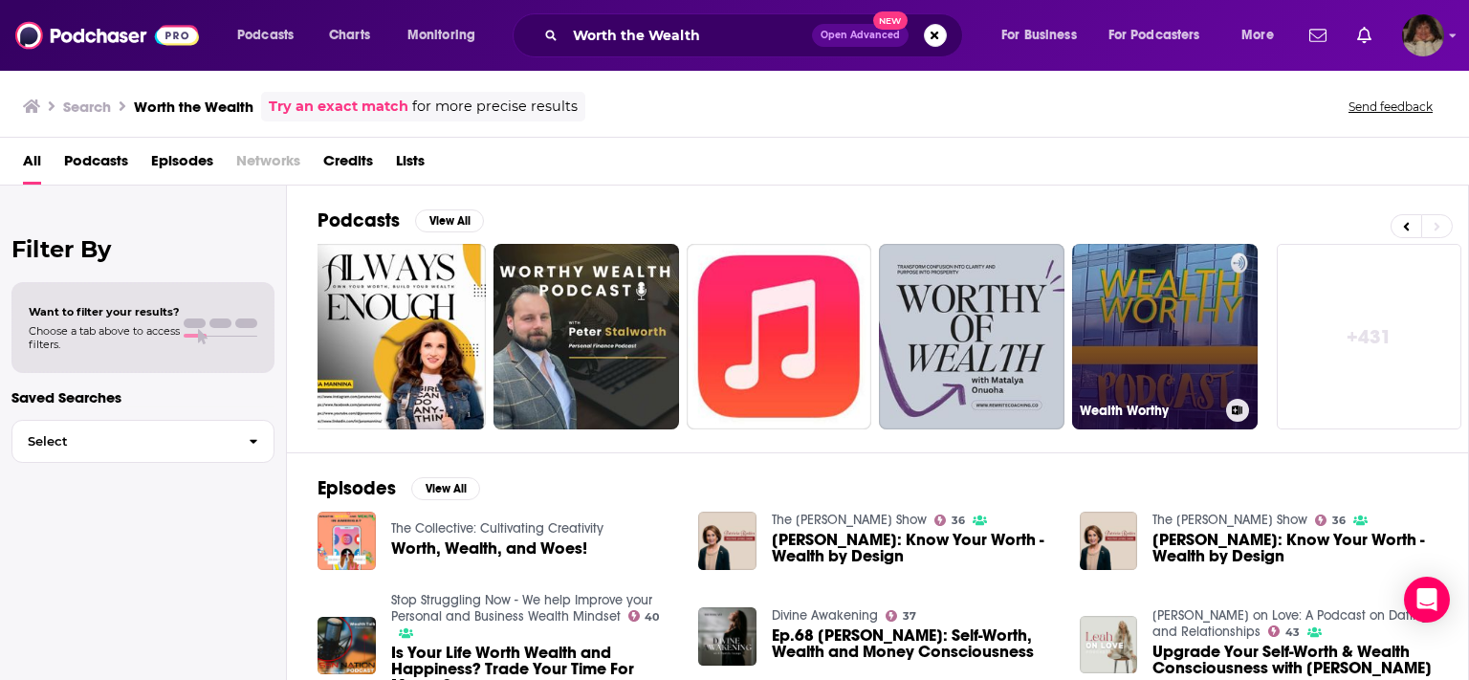
click at [1163, 321] on link "Wealth Worthy" at bounding box center [1164, 336] width 185 height 185
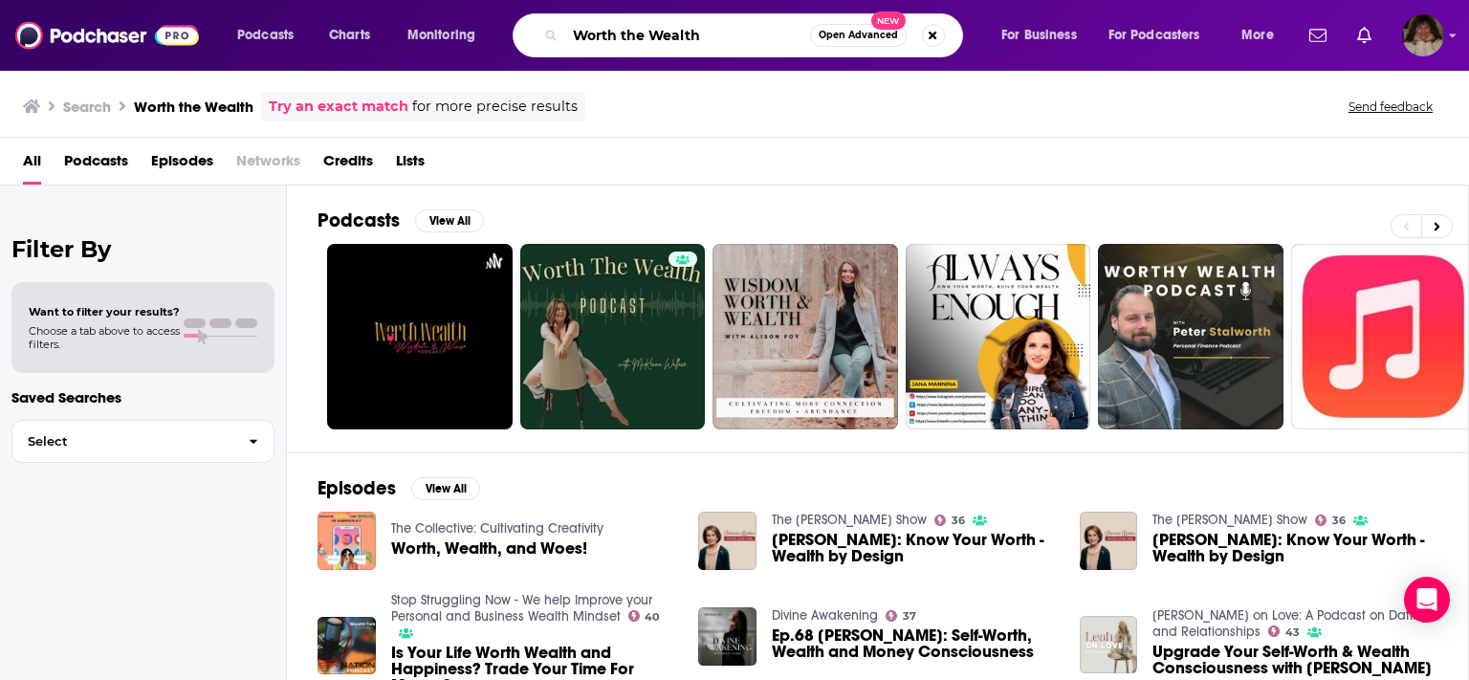
click at [707, 35] on input "Worth the Wealth" at bounding box center [687, 35] width 245 height 31
type input "W"
type input "Women's Lifestyle"
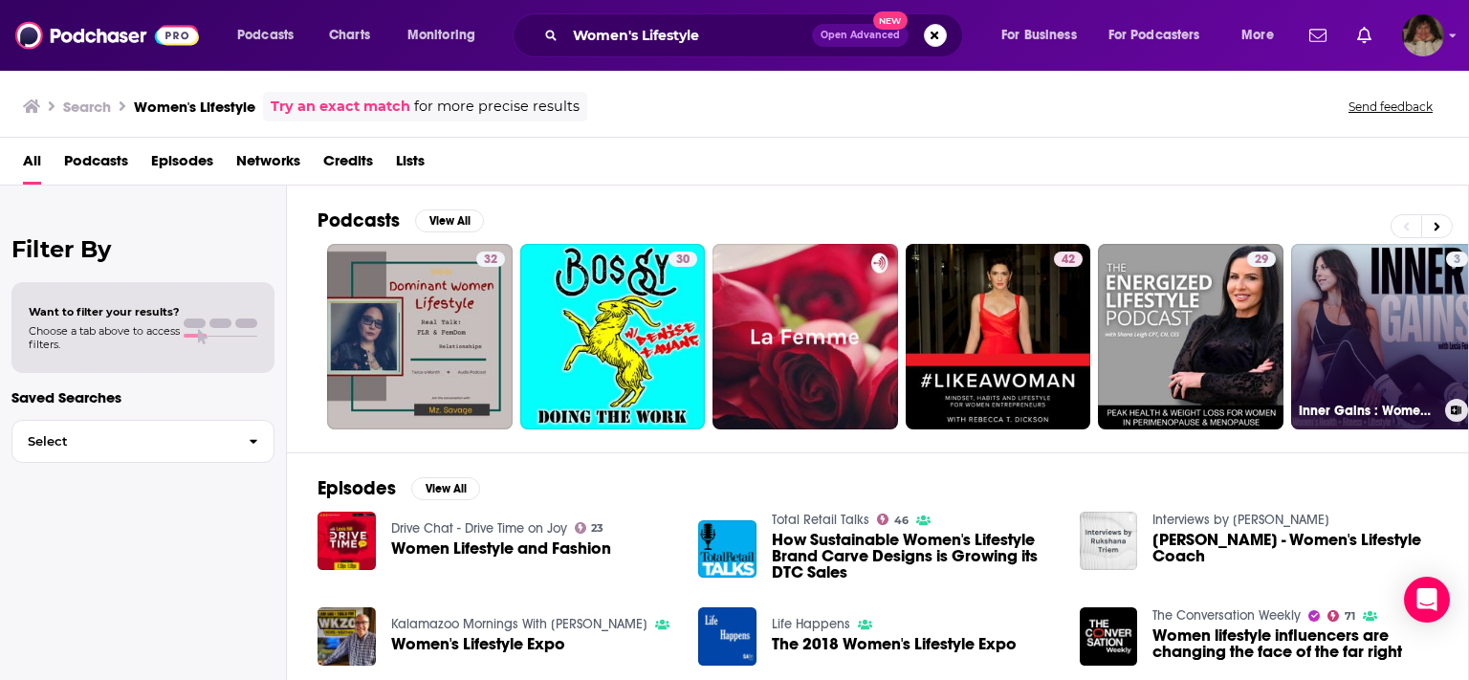
click at [1358, 312] on link "3 Inner Gains : Women's Health, Fitness, and Lifestyle" at bounding box center [1383, 336] width 185 height 185
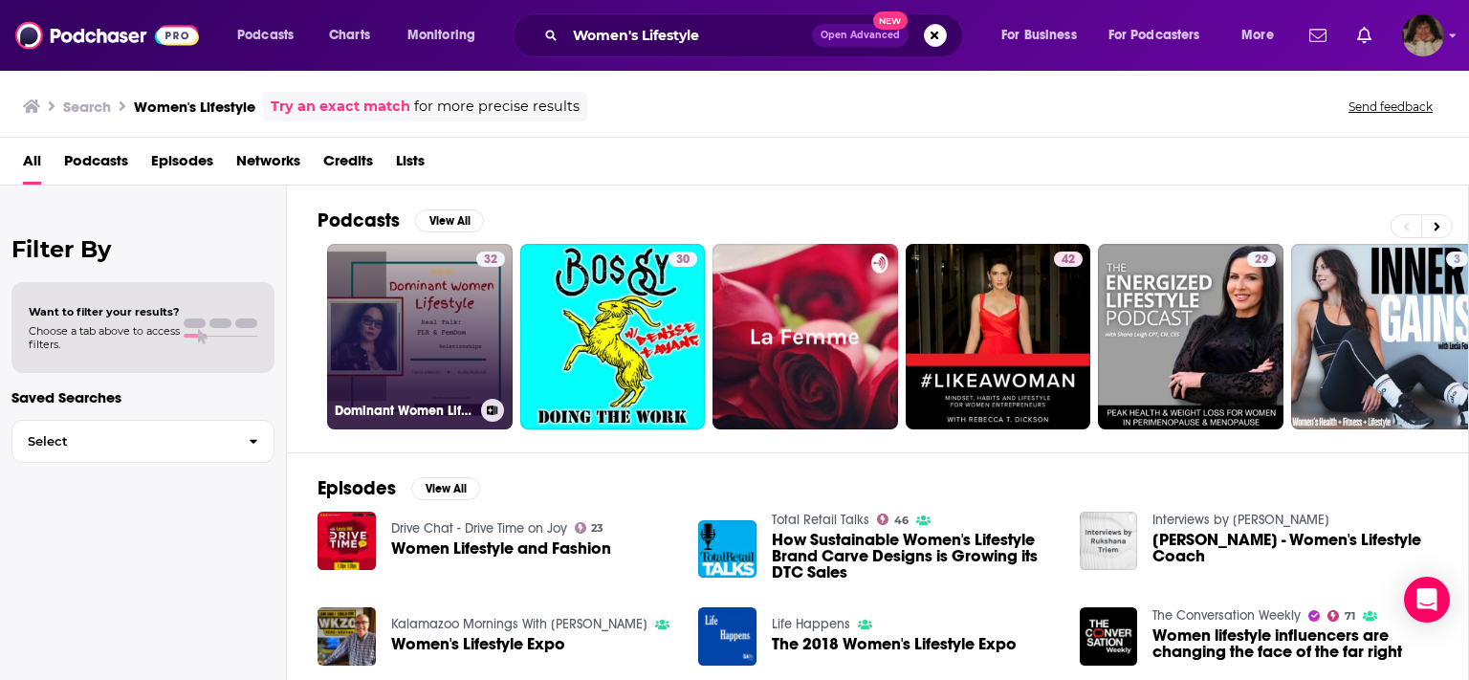
click at [423, 329] on link "32 Dominant Women Lifestyle" at bounding box center [419, 336] width 185 height 185
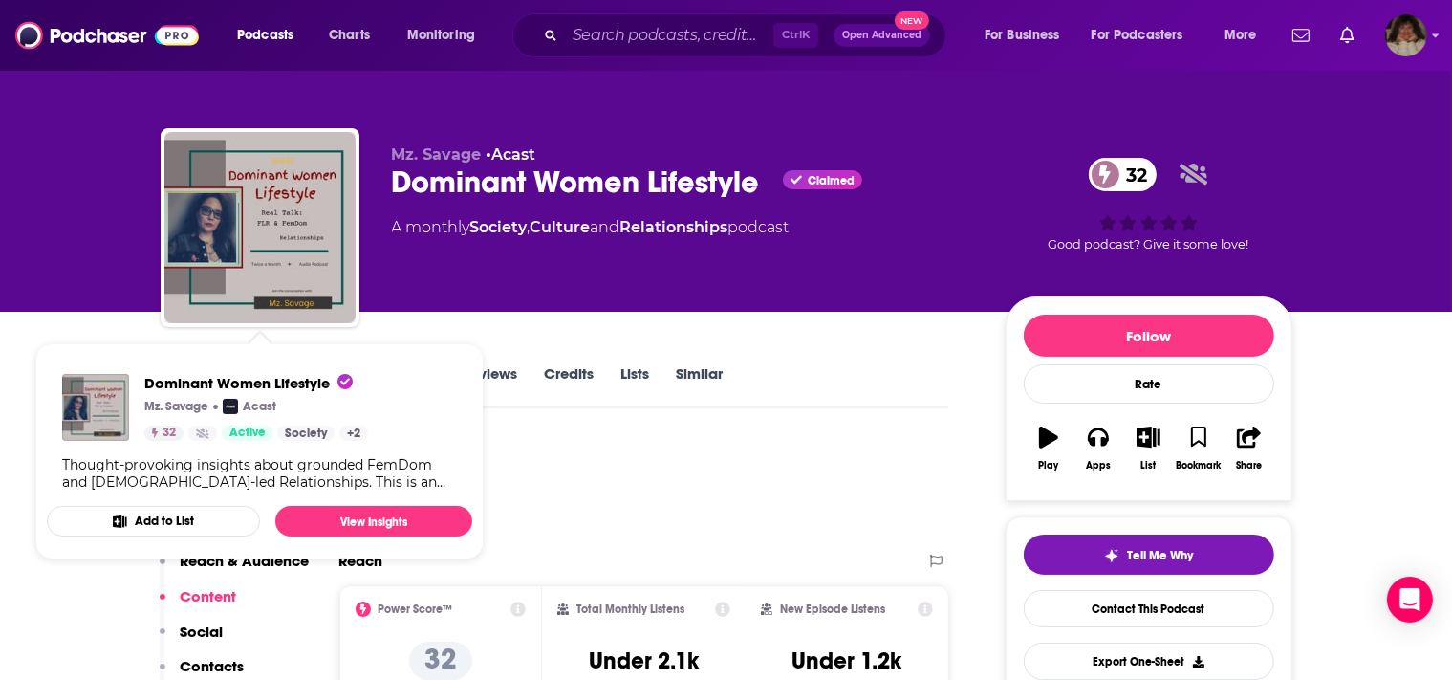
click at [574, 452] on div "Podcast Insights" at bounding box center [547, 488] width 773 height 98
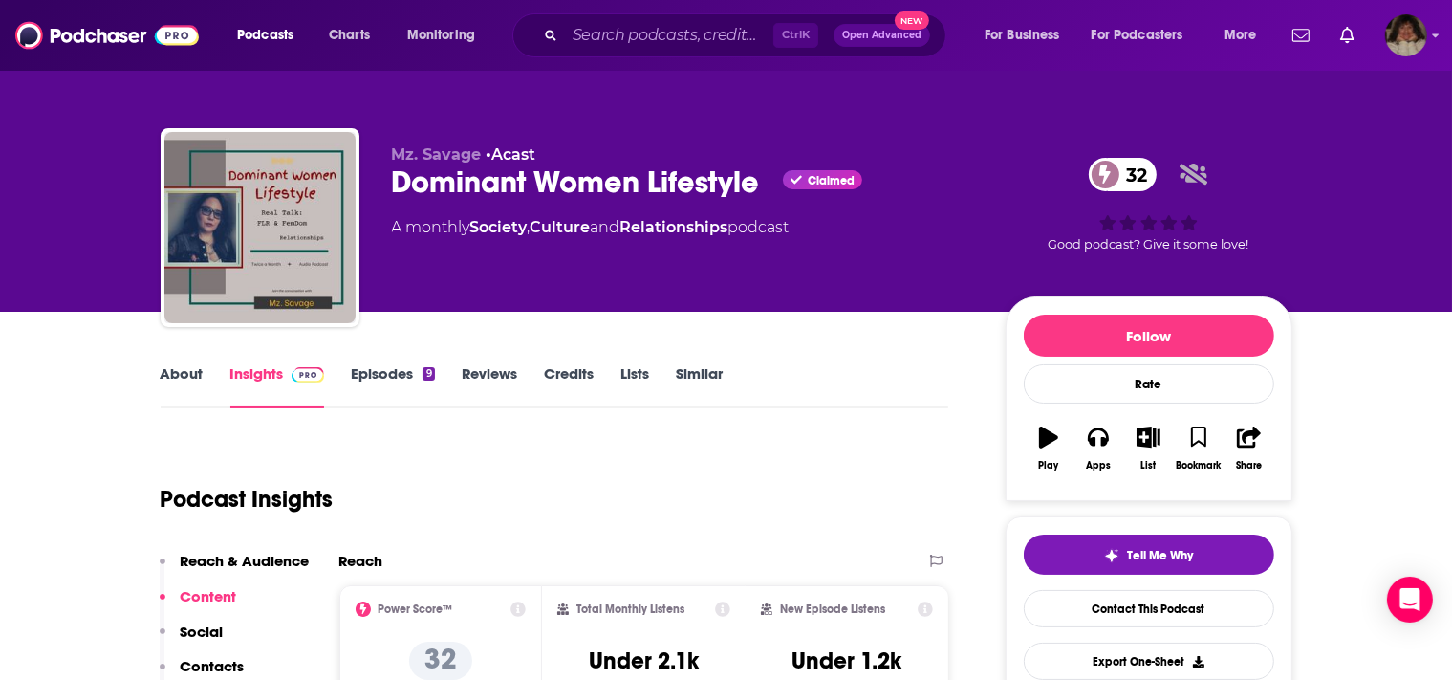
click at [178, 373] on link "About" at bounding box center [182, 386] width 43 height 44
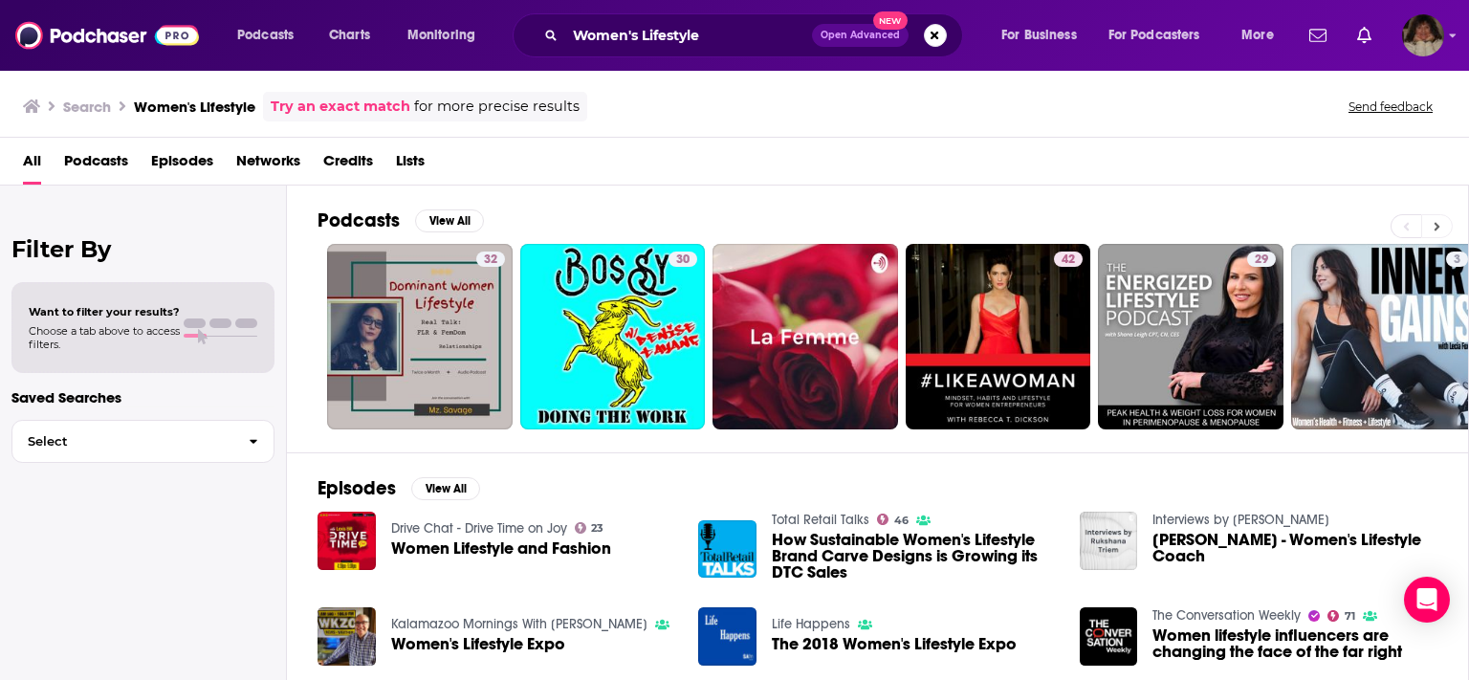
click at [1439, 228] on icon at bounding box center [1436, 226] width 7 height 13
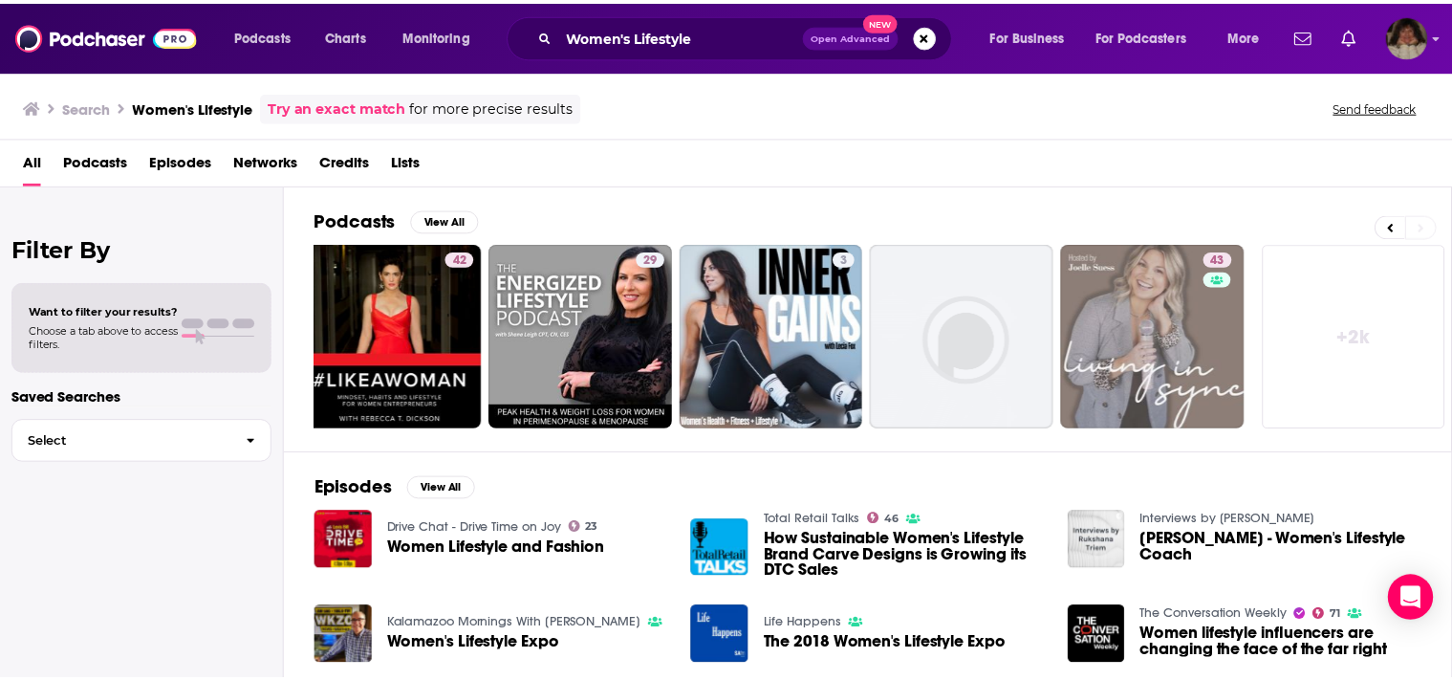
scroll to position [0, 604]
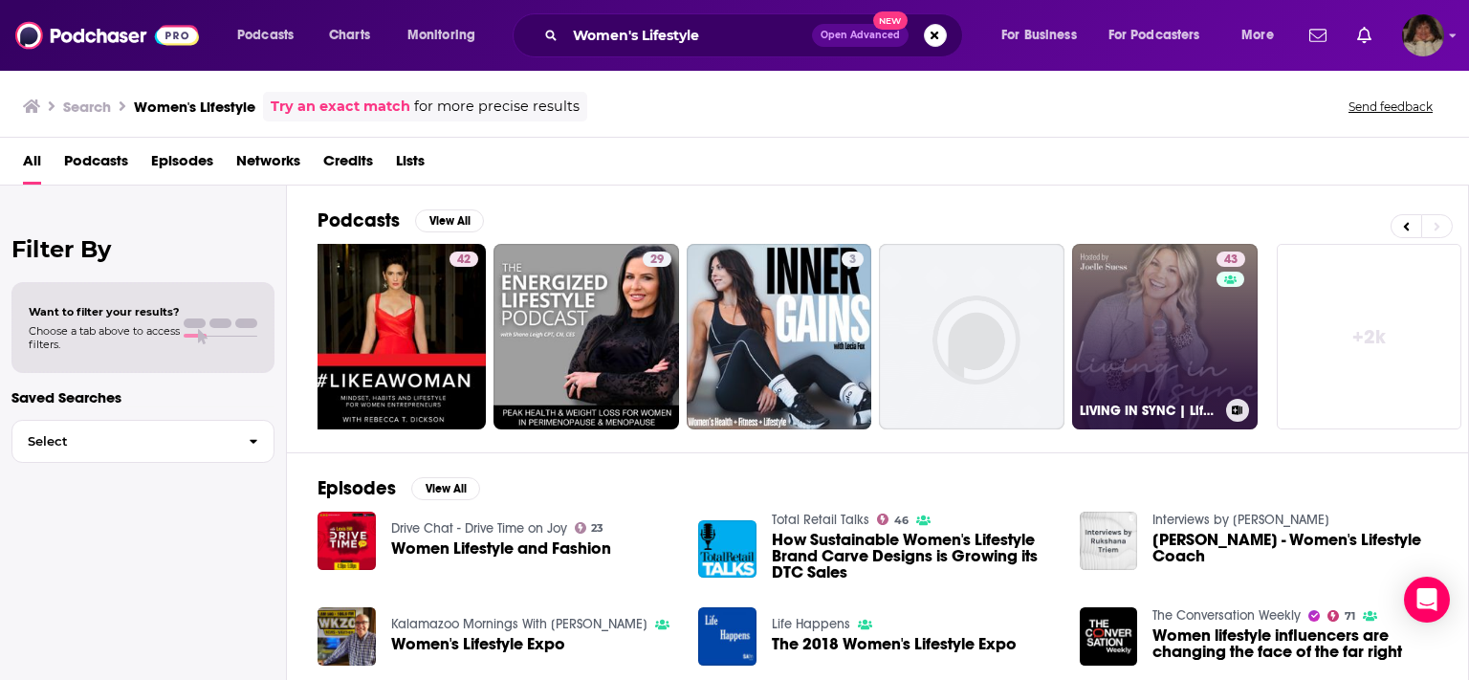
click at [1176, 350] on link "43 LIVING IN SYNC | Lifestyle & Wellness for Women in their [DEMOGRAPHIC_DATA]" at bounding box center [1164, 336] width 185 height 185
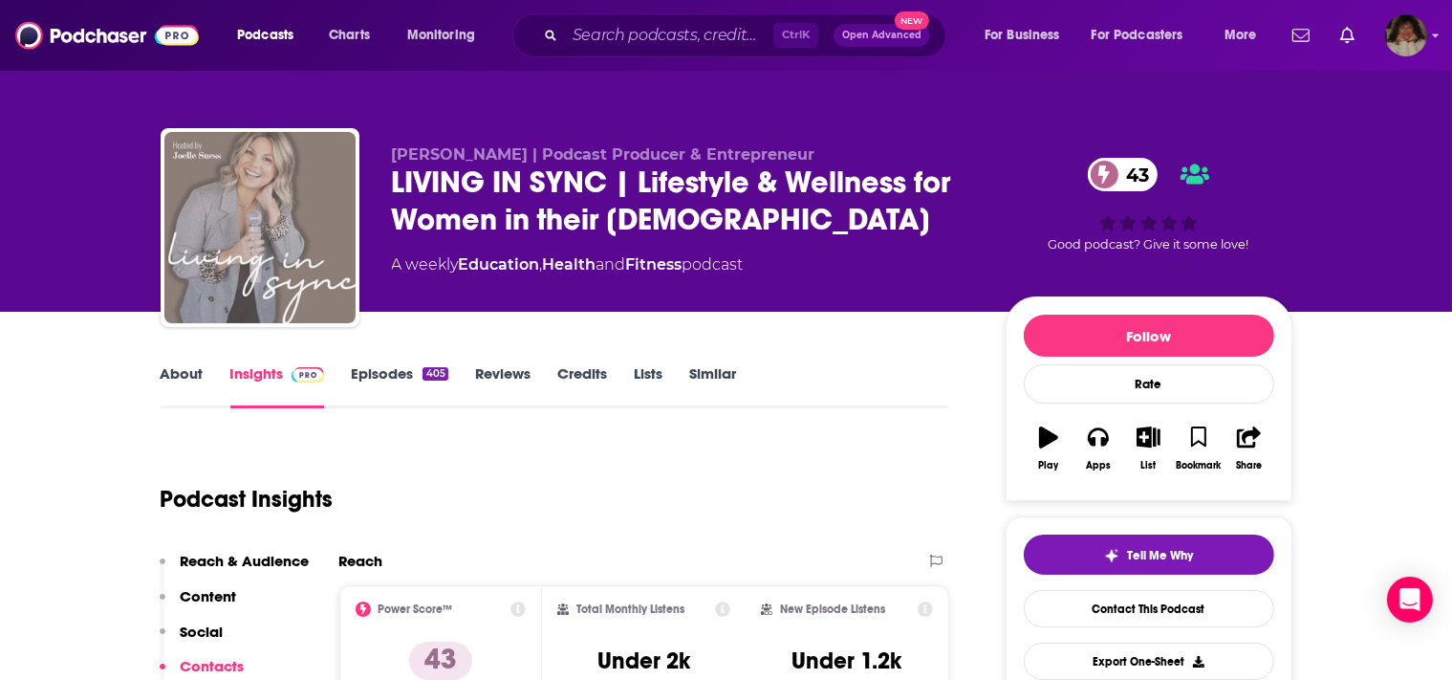
click at [178, 373] on link "About" at bounding box center [182, 386] width 43 height 44
